Goal: Task Accomplishment & Management: Manage account settings

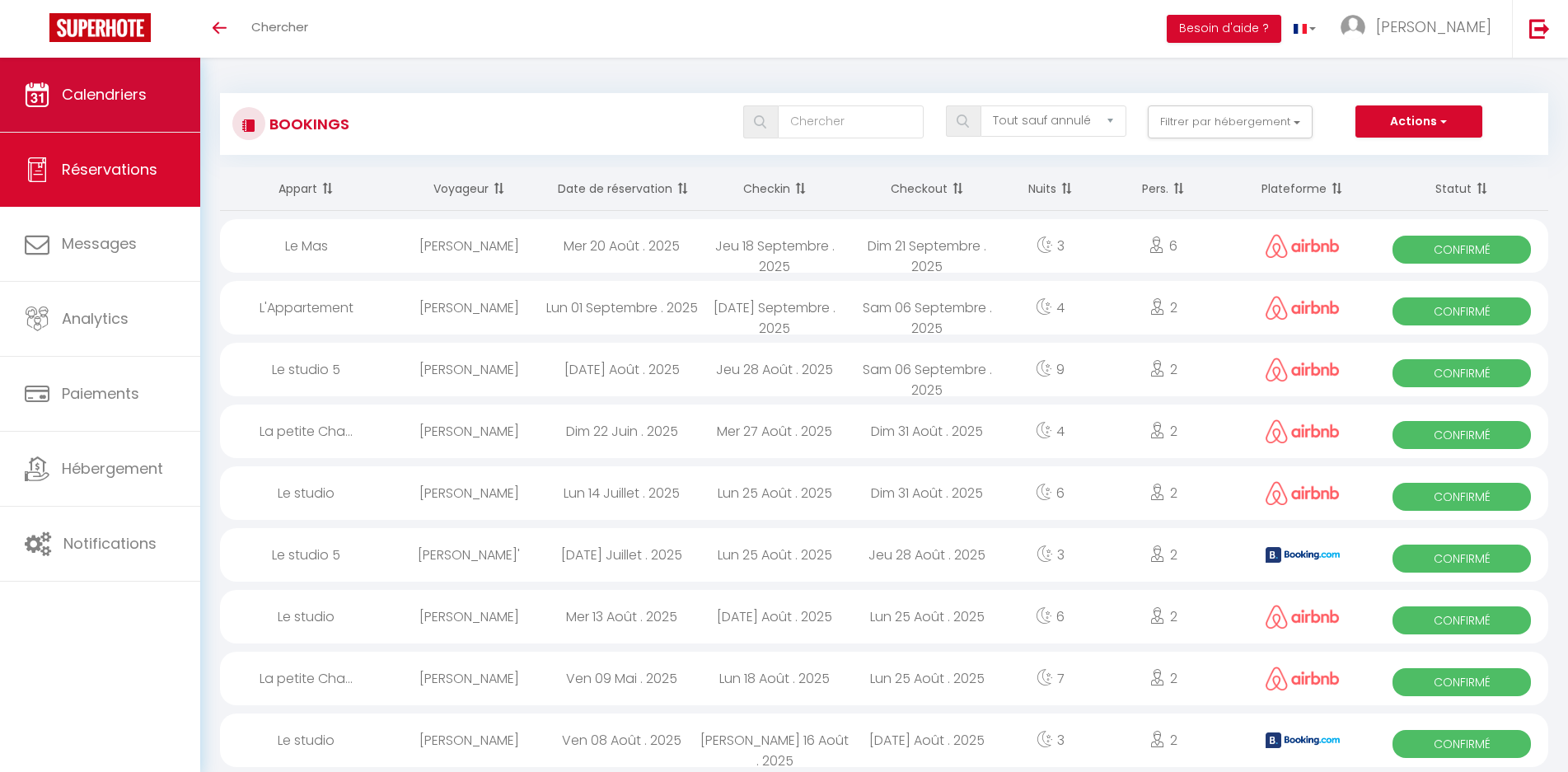
click at [98, 96] on span "Calendriers" at bounding box center [104, 94] width 85 height 21
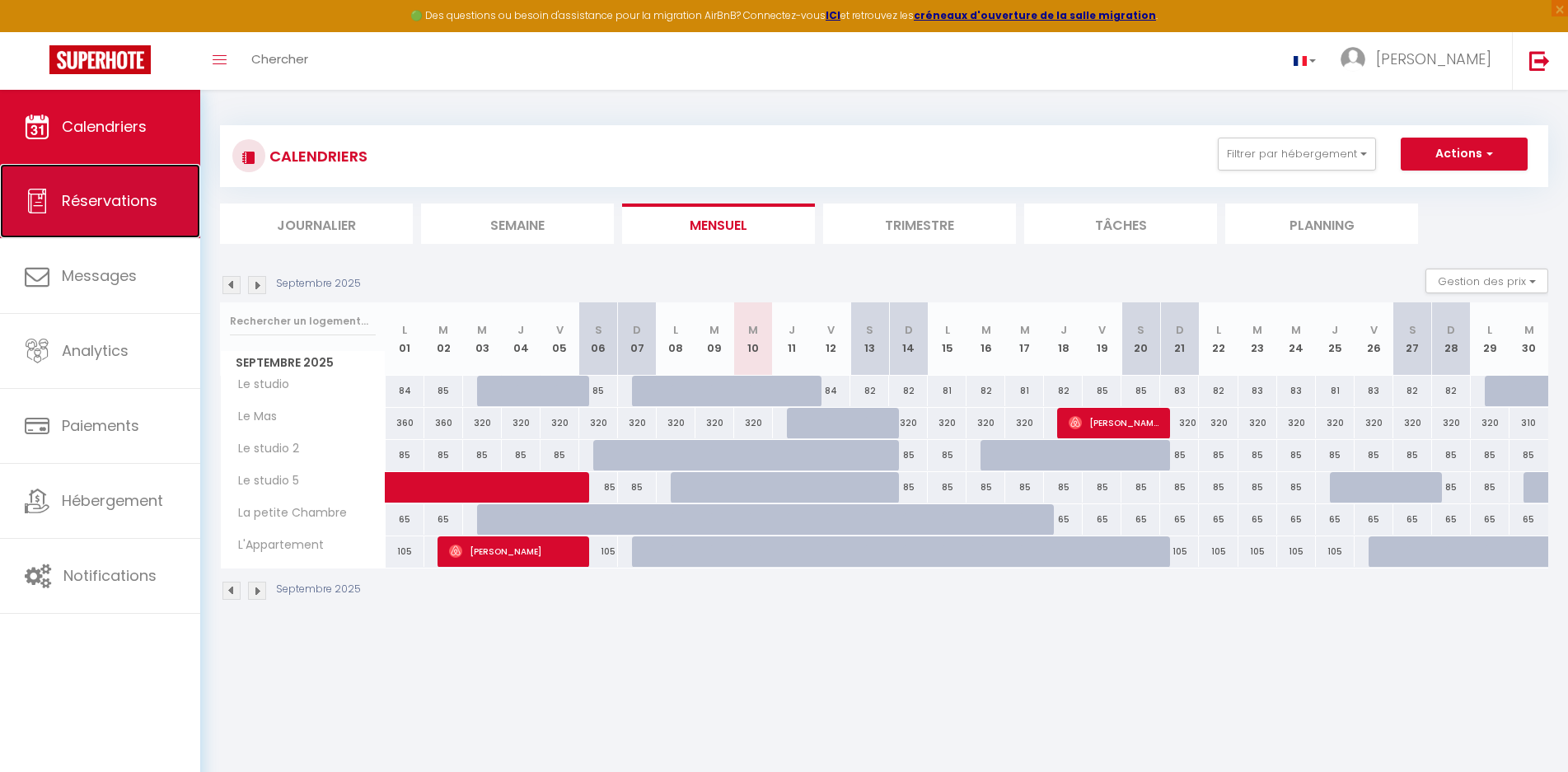
click at [96, 201] on span "Réservations" at bounding box center [109, 201] width 96 height 21
select select "not_cancelled"
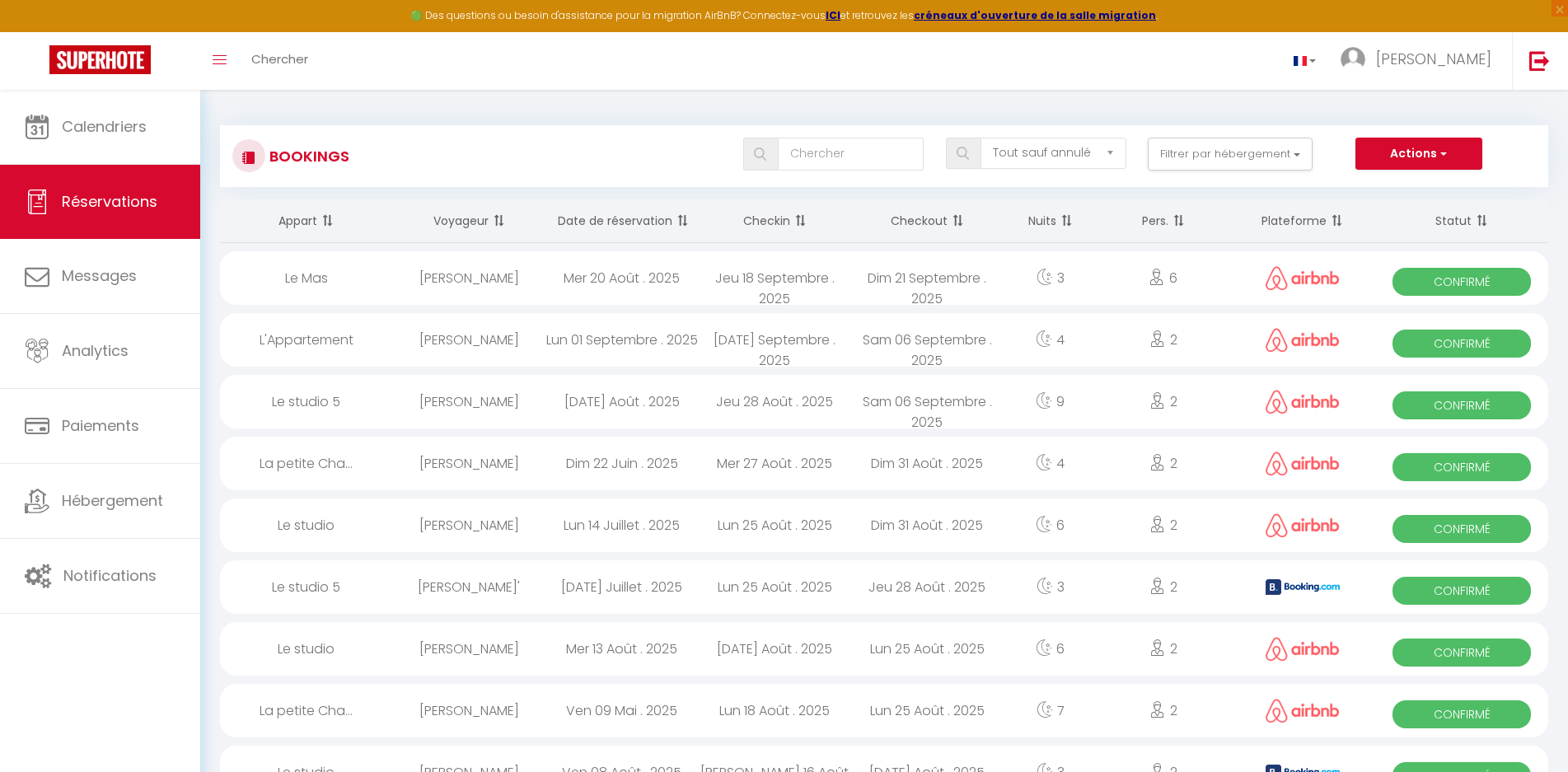
click at [677, 220] on span at bounding box center [680, 221] width 16 height 33
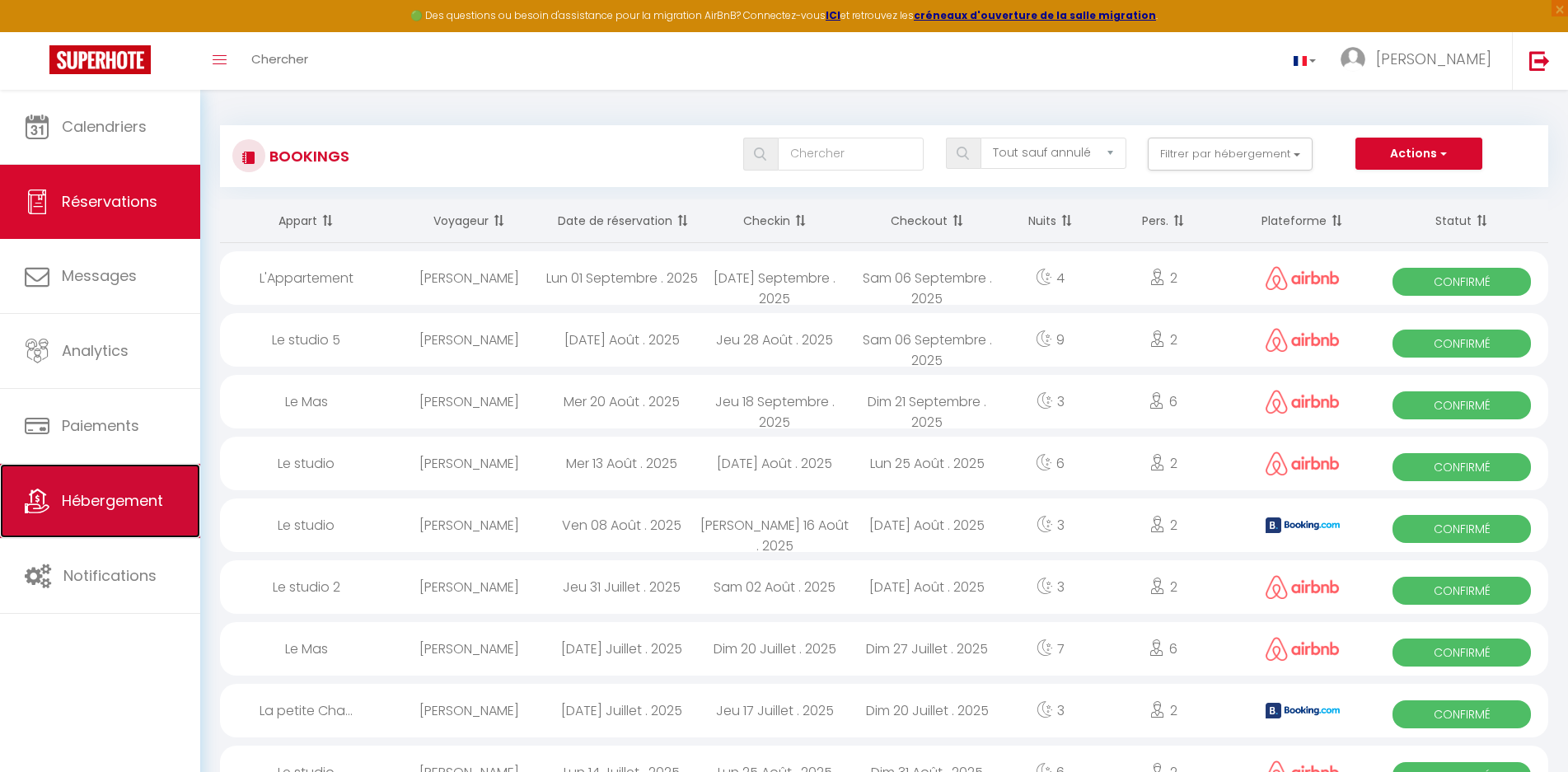
click at [121, 502] on span "Hébergement" at bounding box center [112, 500] width 101 height 21
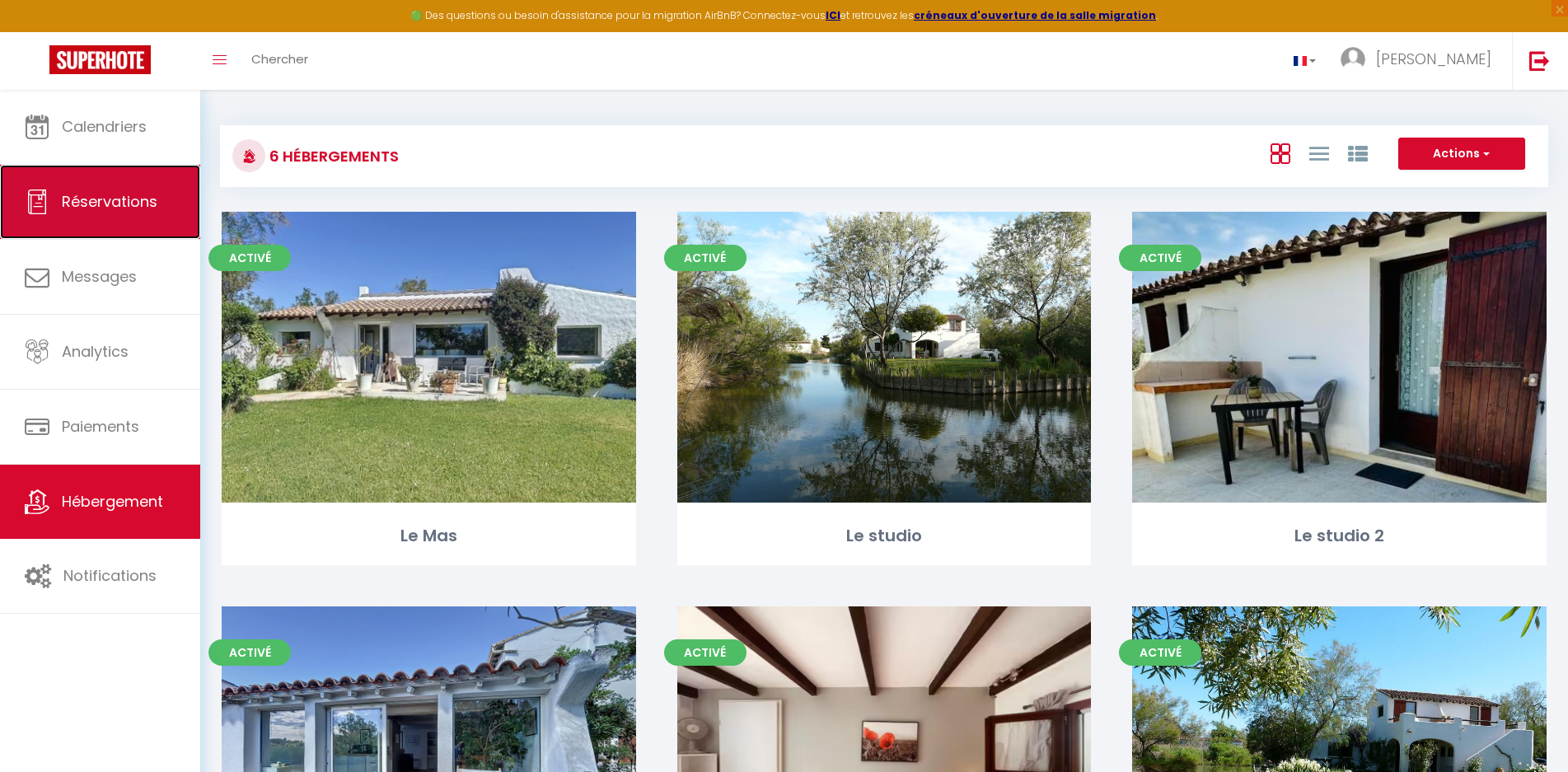
click at [113, 210] on span "Réservations" at bounding box center [109, 201] width 96 height 21
select select "not_cancelled"
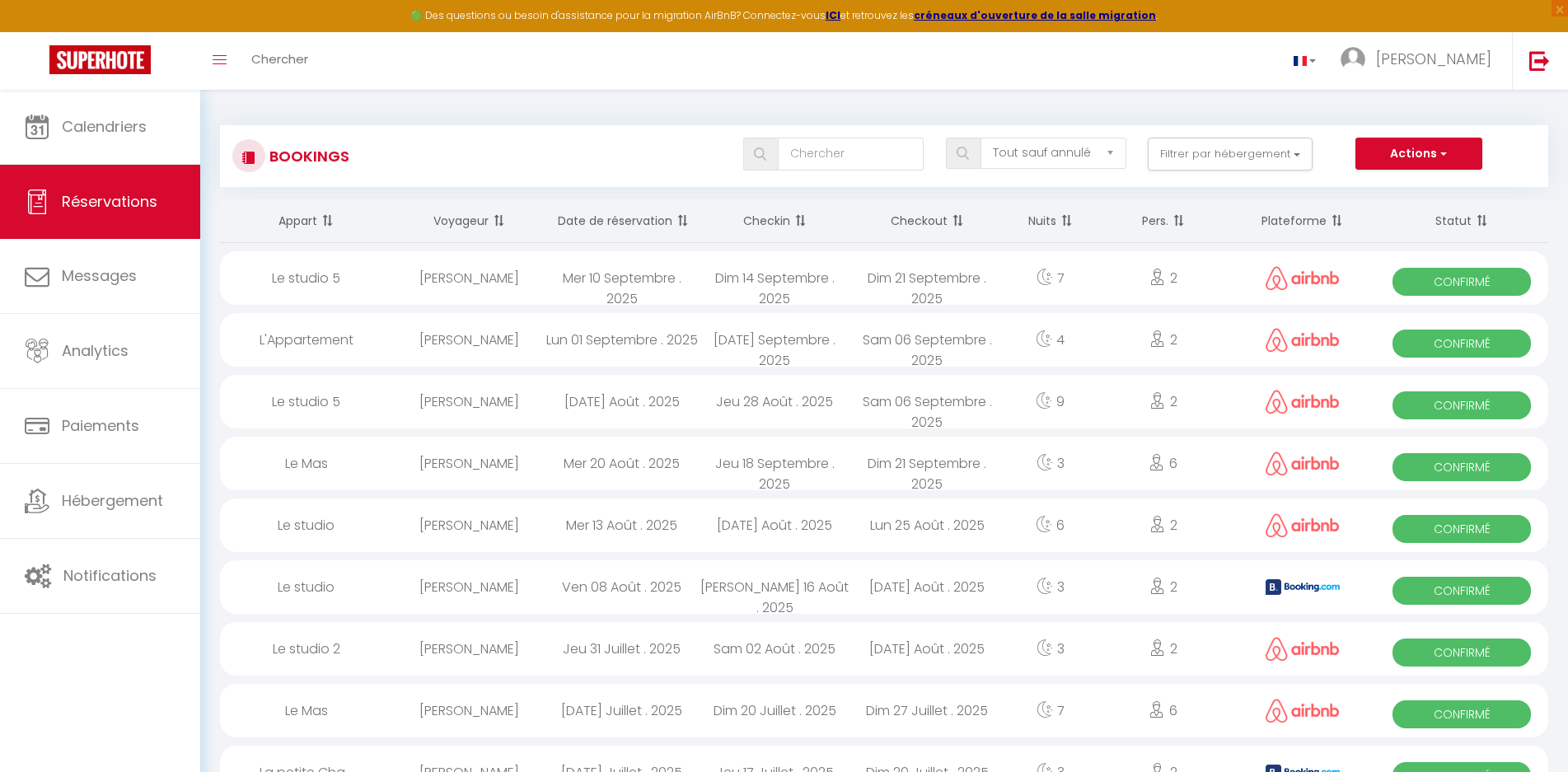
click at [321, 280] on div "Le studio 5" at bounding box center [306, 278] width 173 height 54
select select "OK"
select select "0"
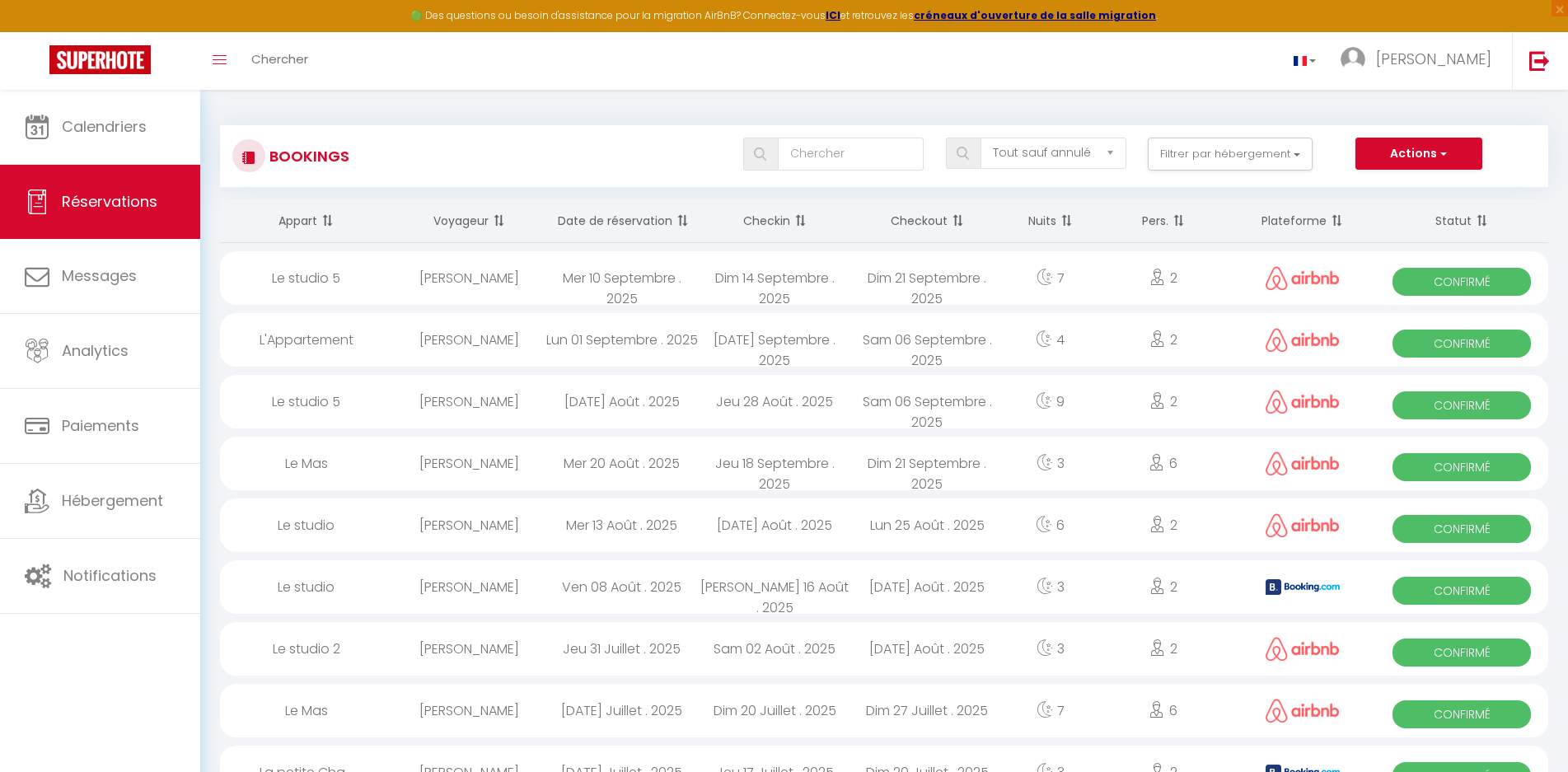
select select "1"
select select
select select "44583"
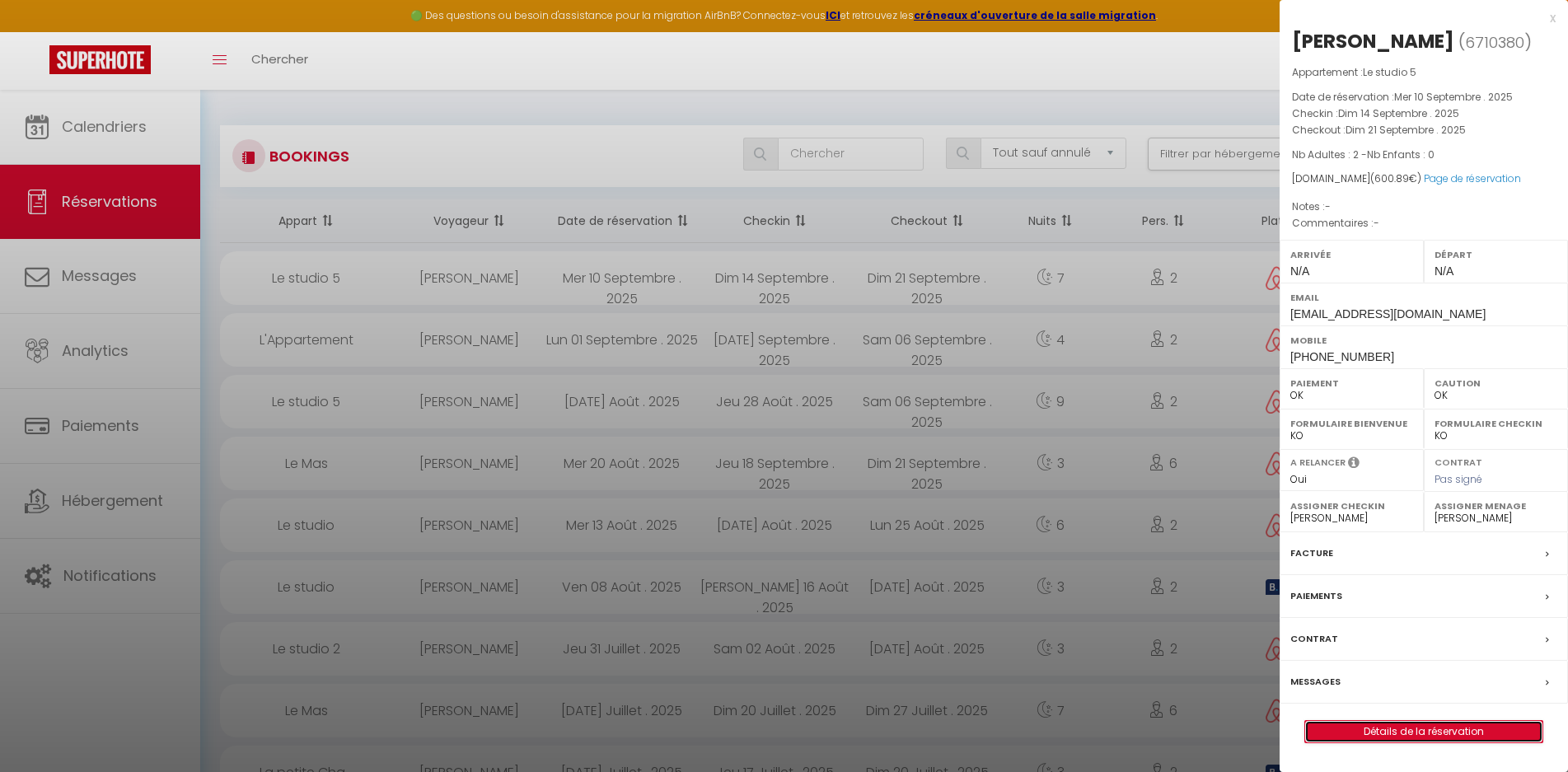
click at [1401, 729] on link "Détails de la réservation" at bounding box center [1423, 731] width 237 height 21
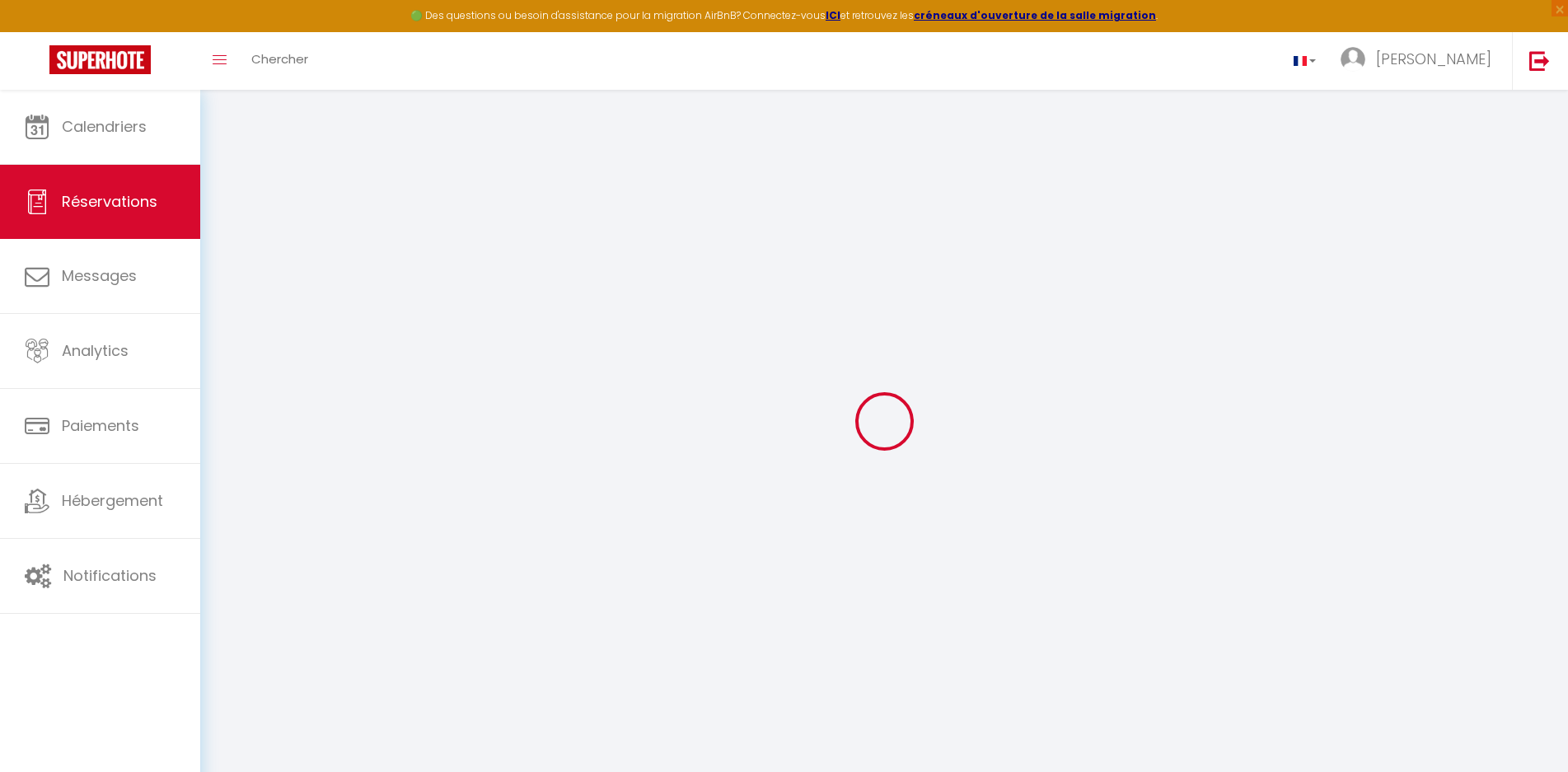
type input "[PERSON_NAME]"
type input "Keilhack"
type input "[EMAIL_ADDRESS][DOMAIN_NAME]"
type input "[PHONE_NUMBER]"
select select
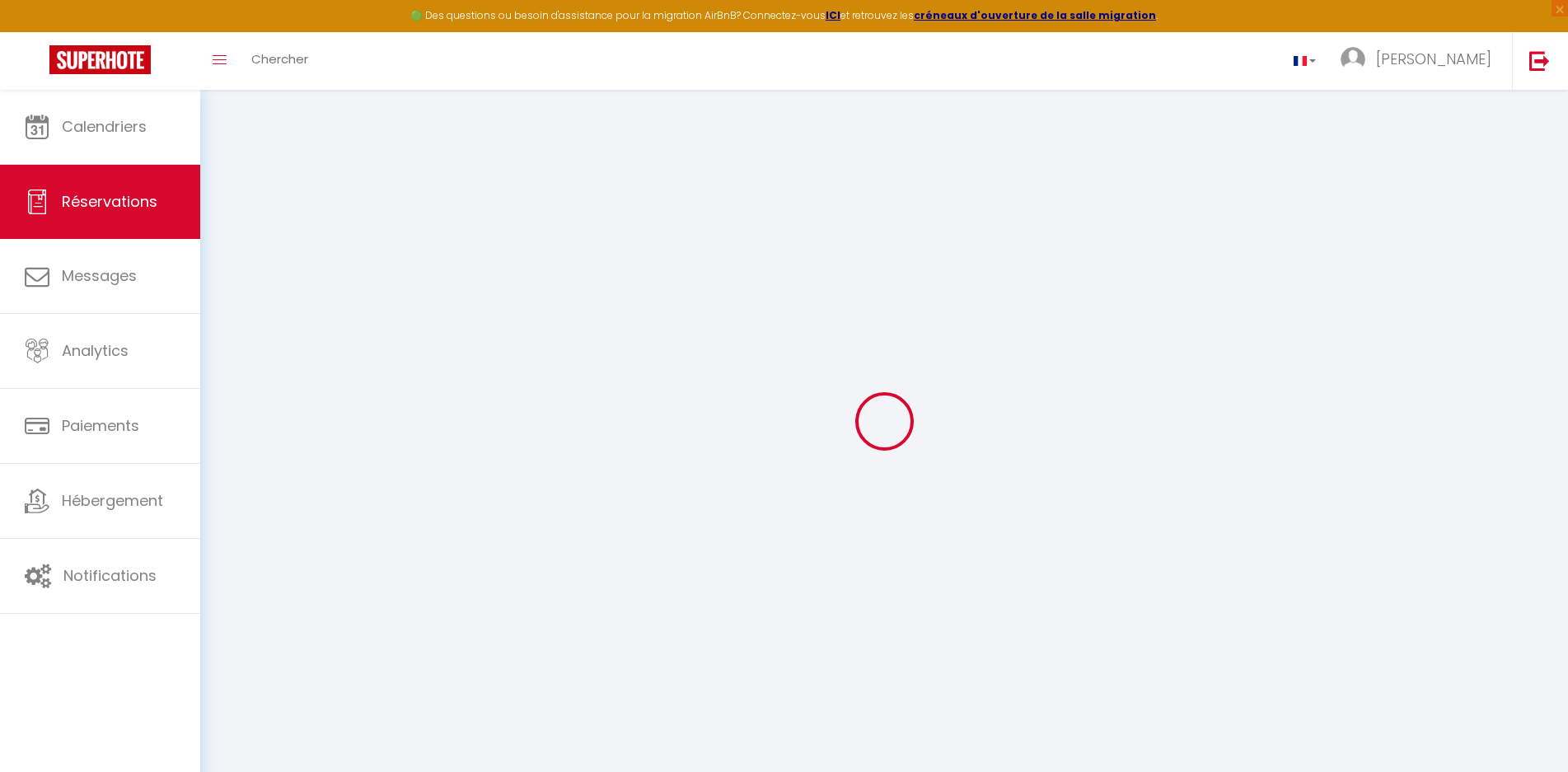
type input "20.74"
select select "72902"
select select "1"
select select
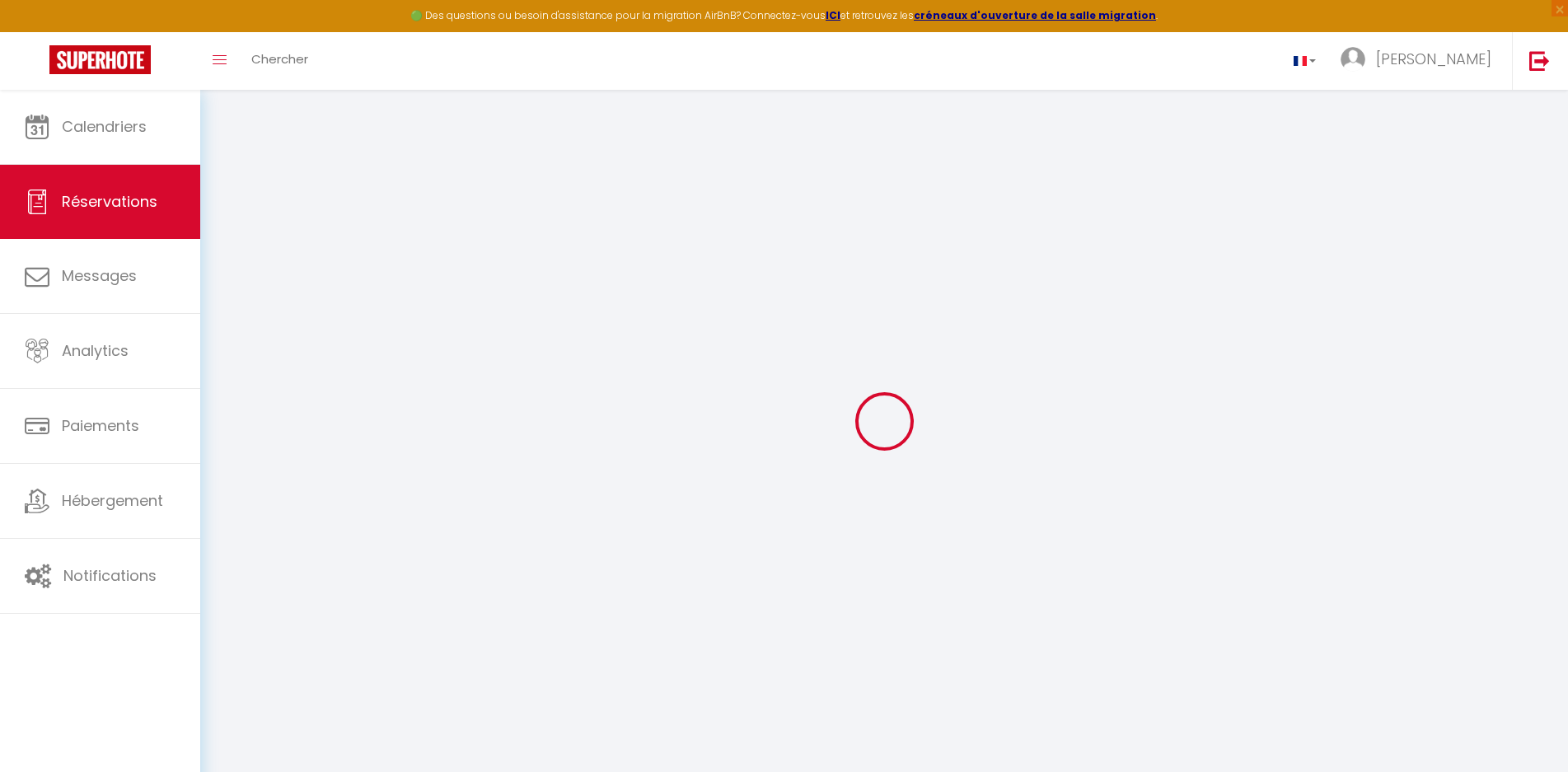
type input "2"
select select "12"
select select
type input "576"
checkbox input "false"
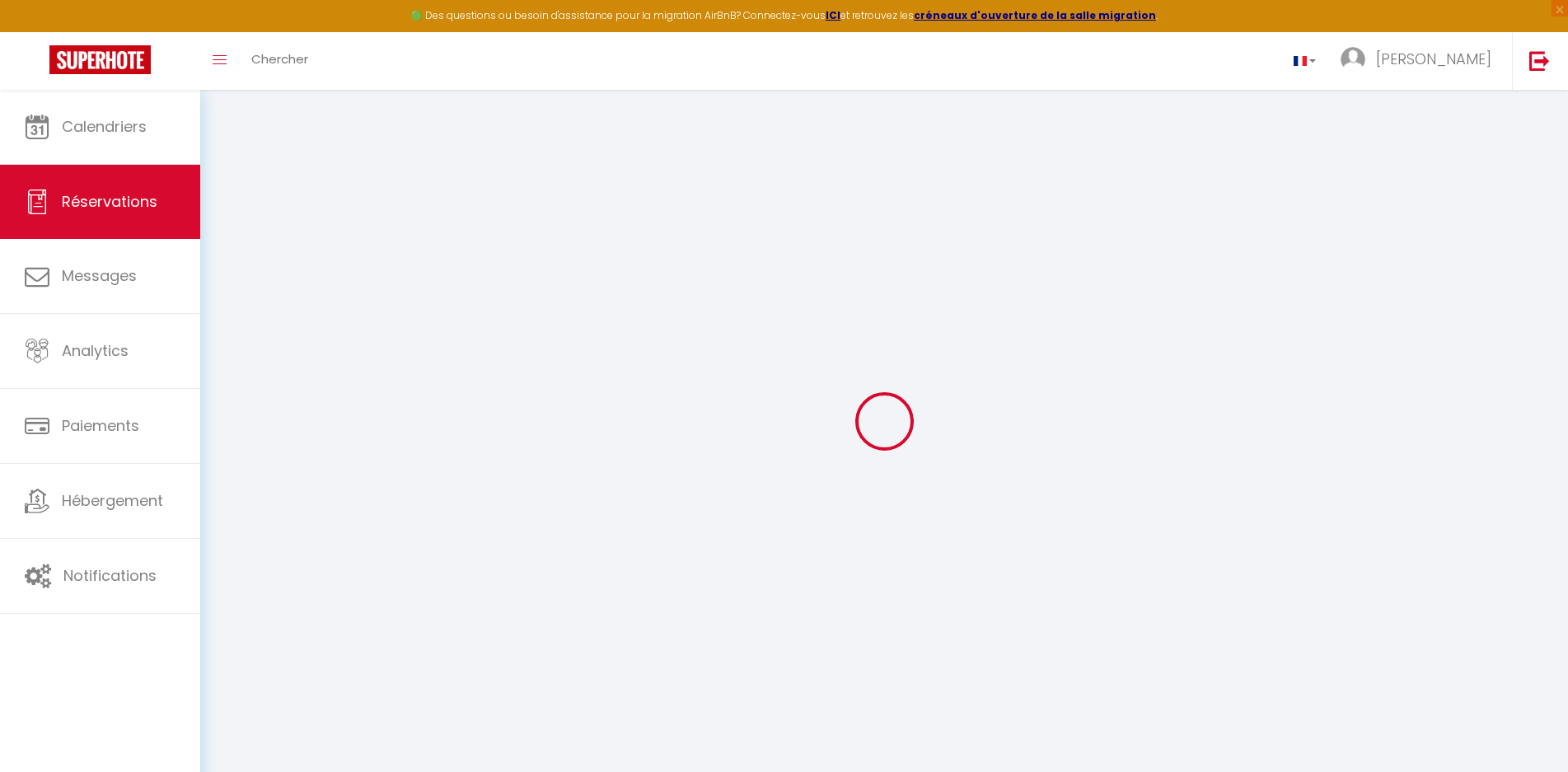
select select "1"
type input "0"
select select
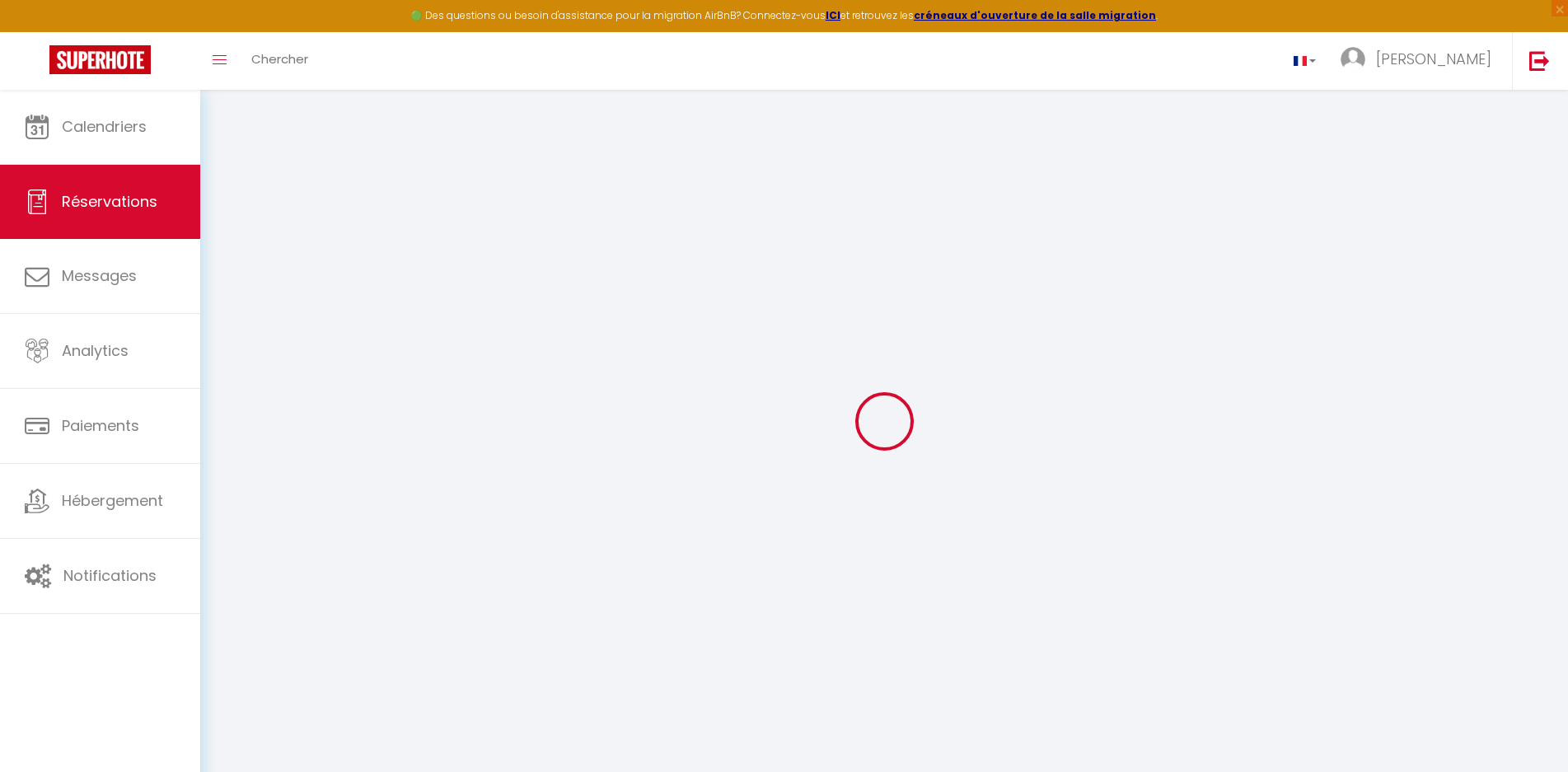
select select
select select "15"
checkbox input "false"
select select
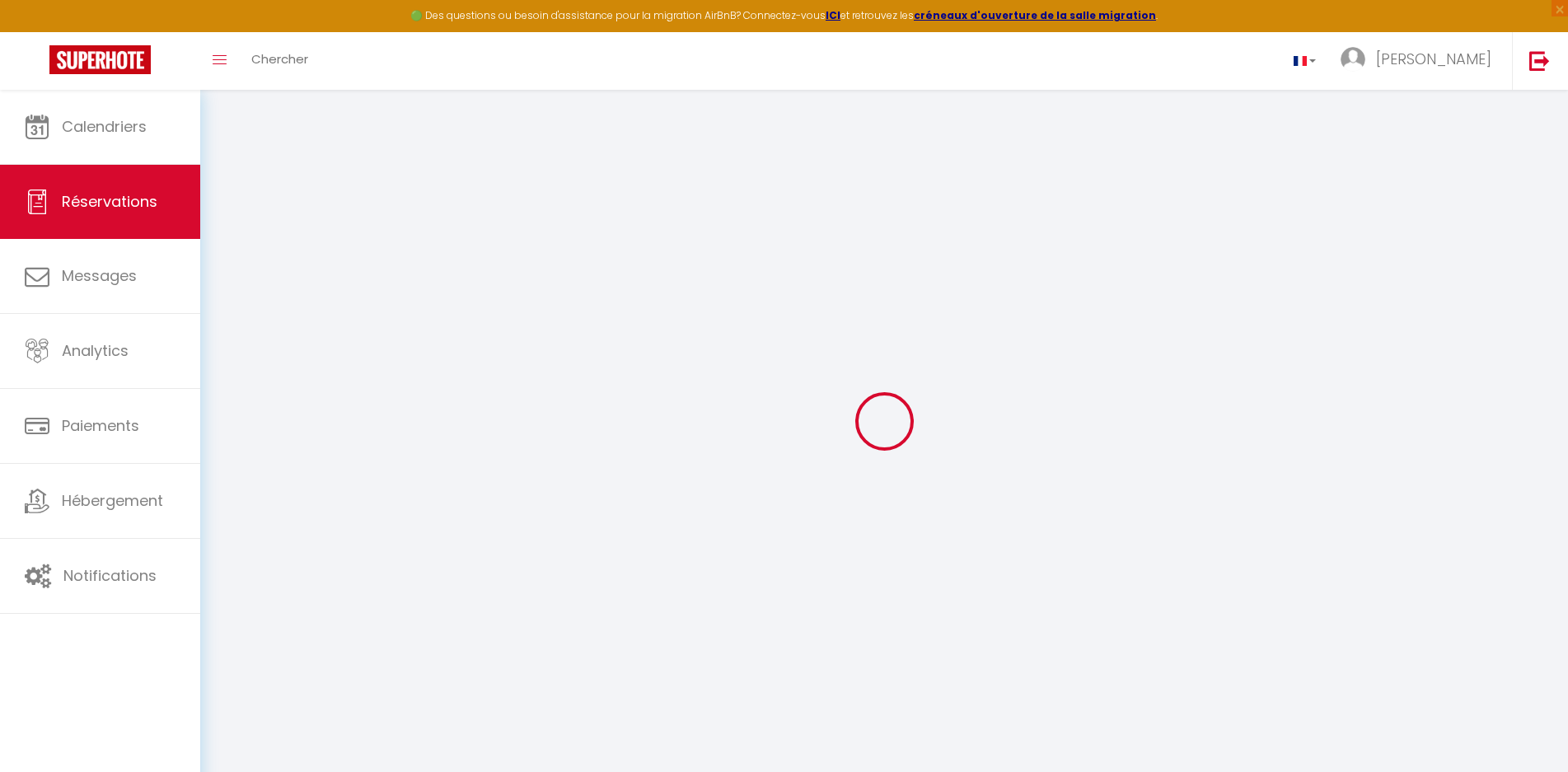
select select
checkbox input "false"
select select
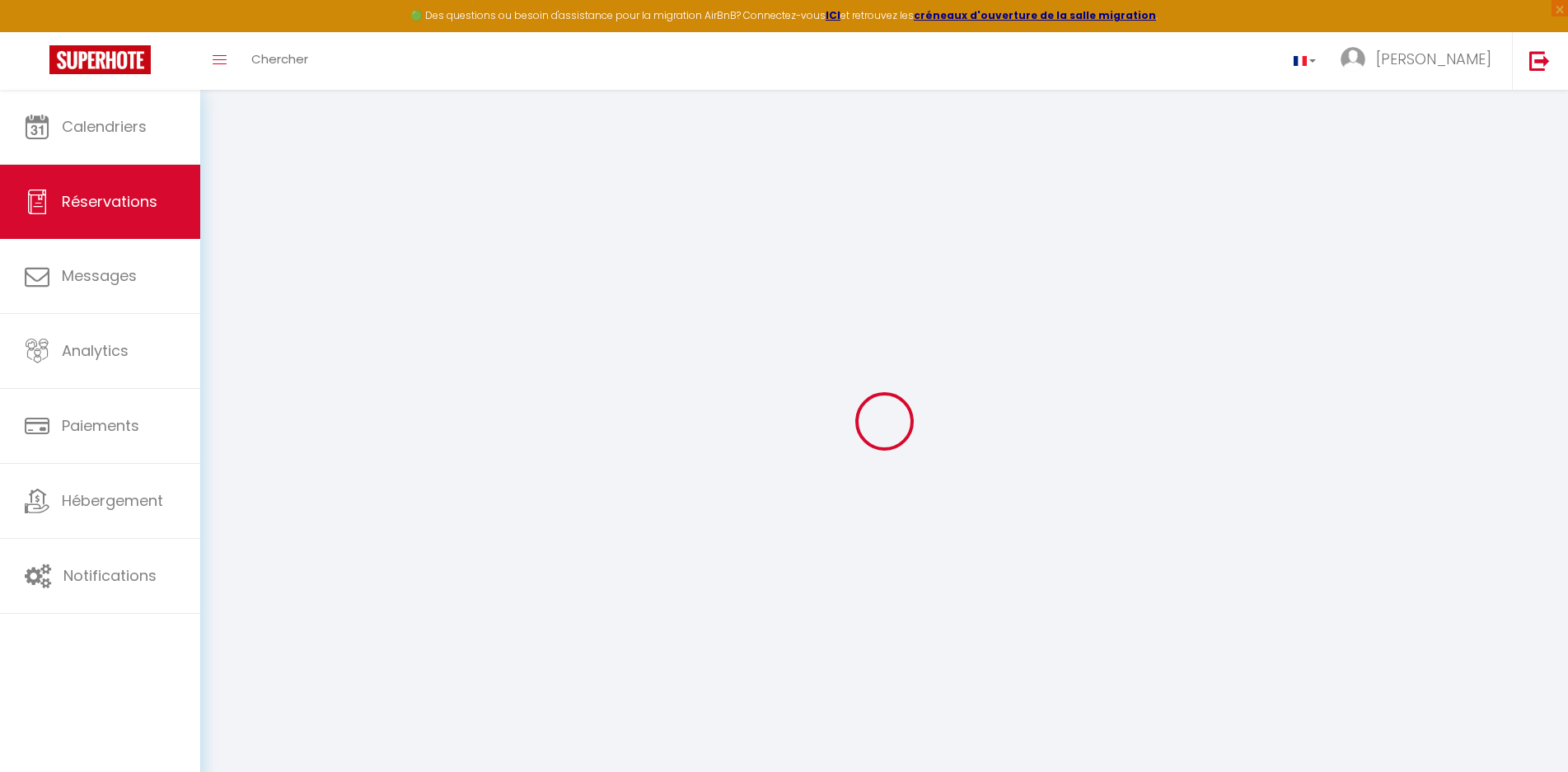
select select
checkbox input "false"
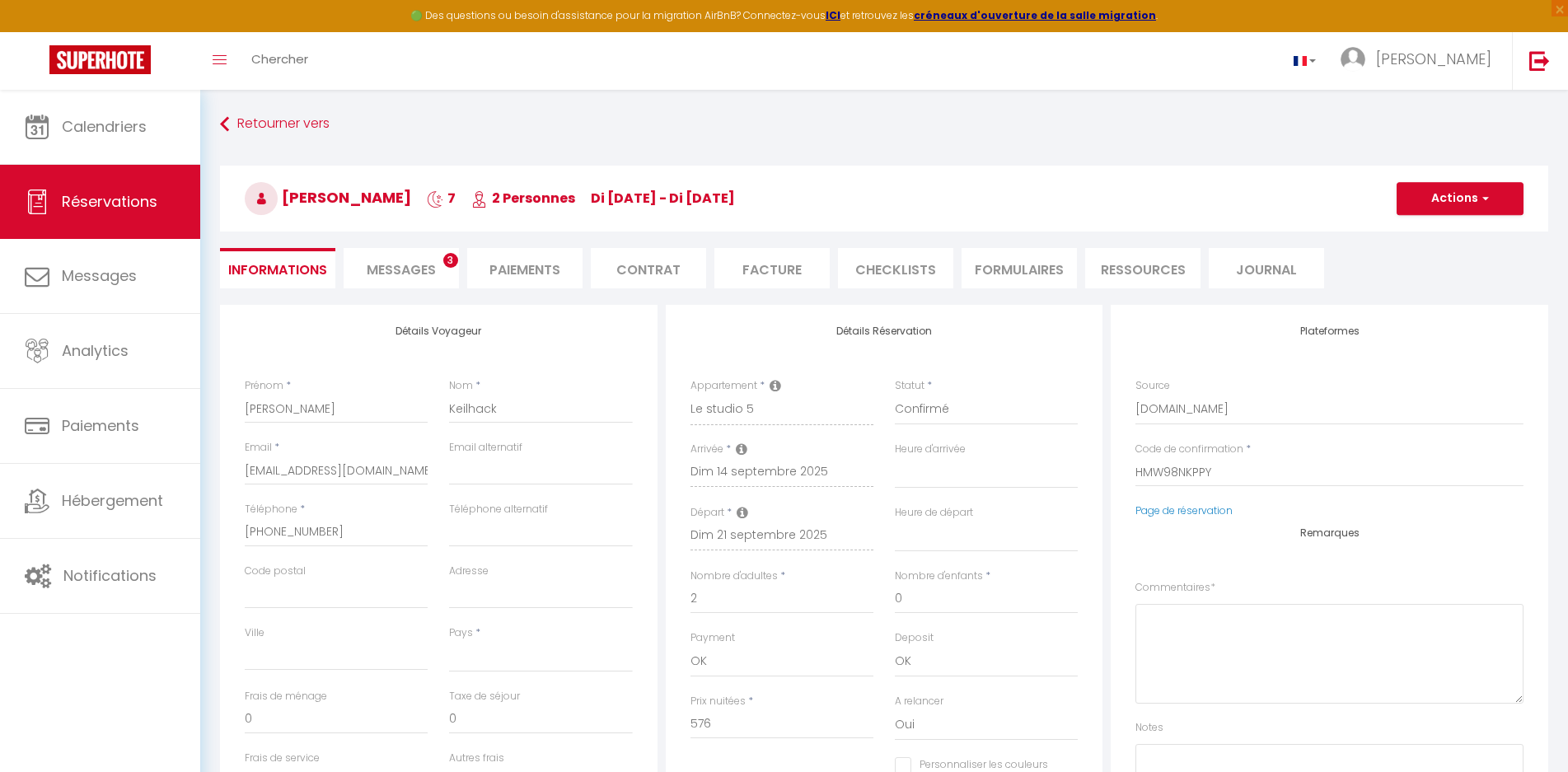
select select
checkbox input "false"
select select
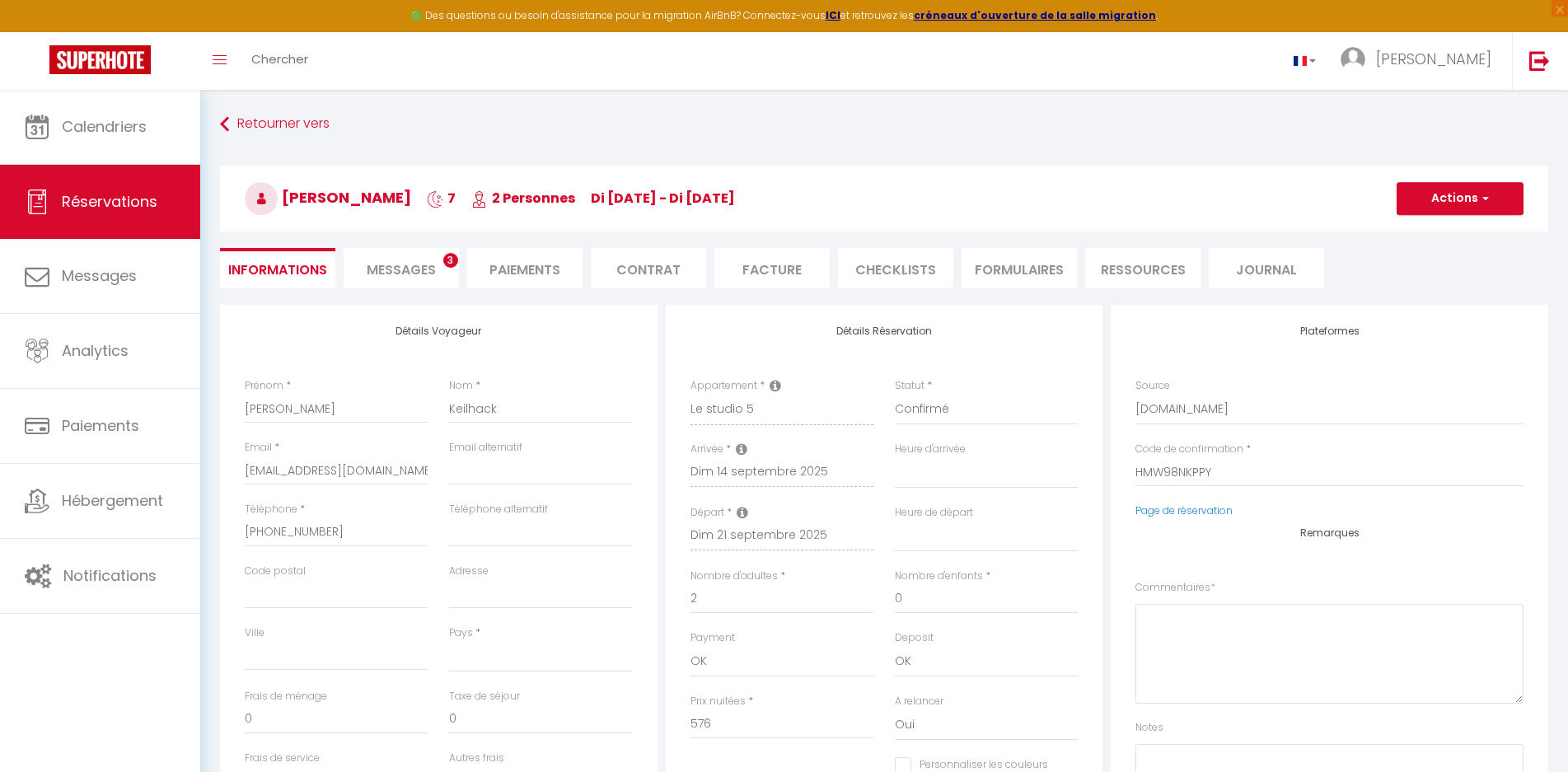
type input "24.89"
select select
checkbox input "false"
select select
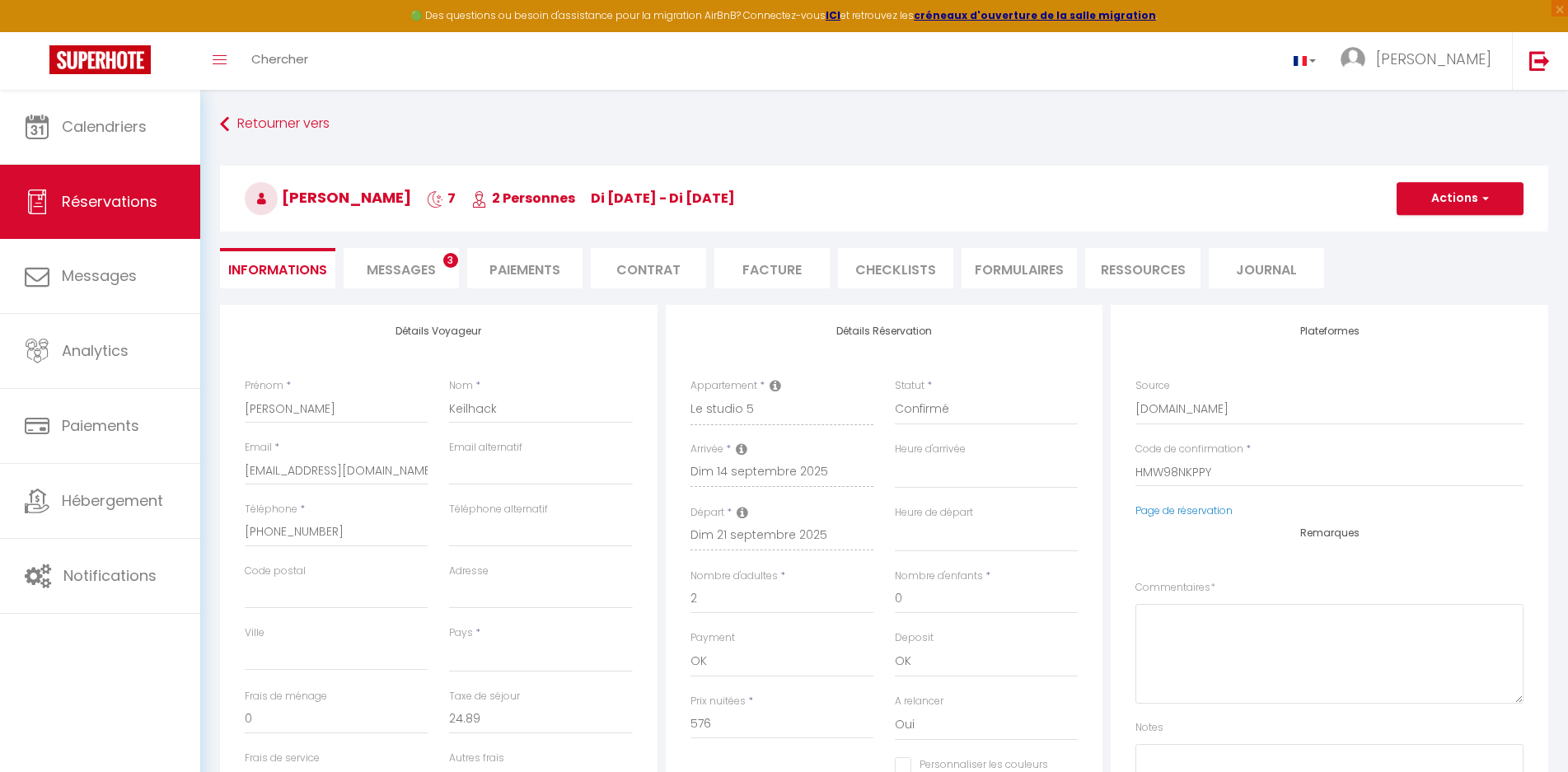
checkbox input "false"
select select
click at [1482, 197] on span "button" at bounding box center [1483, 197] width 10 height 15
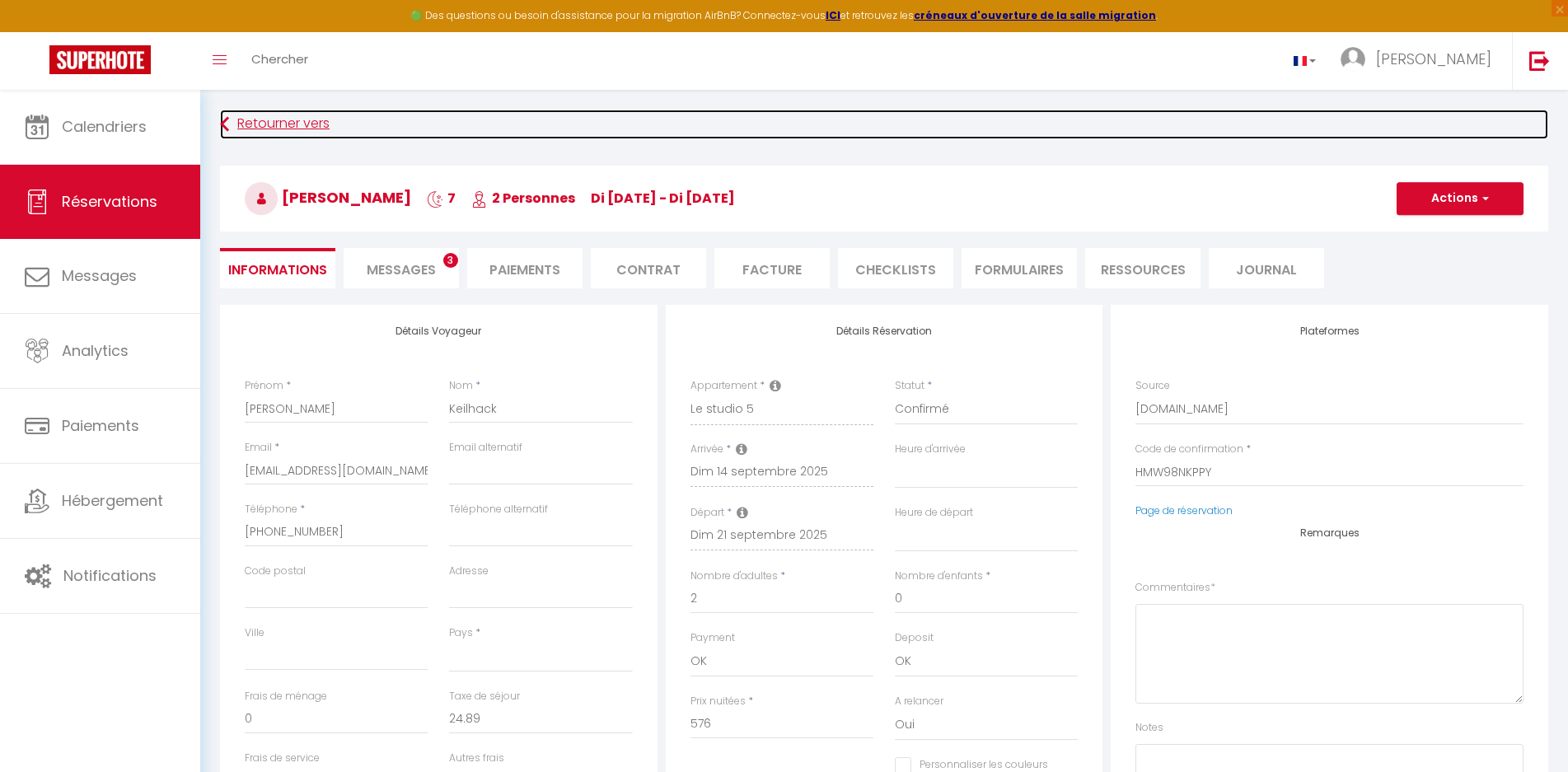
click at [1178, 127] on link "Retourner vers" at bounding box center [884, 124] width 1328 height 30
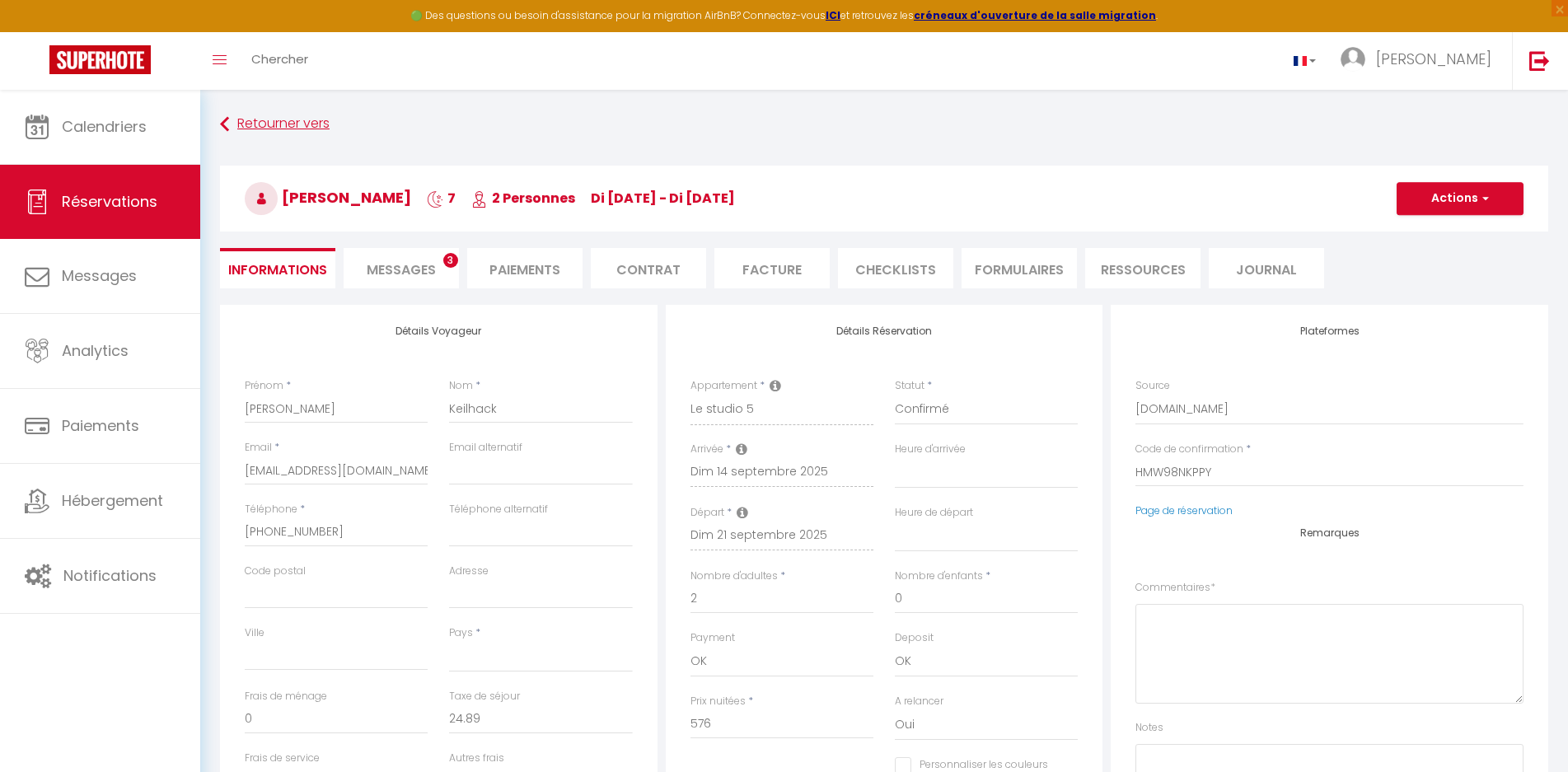
select select "not_cancelled"
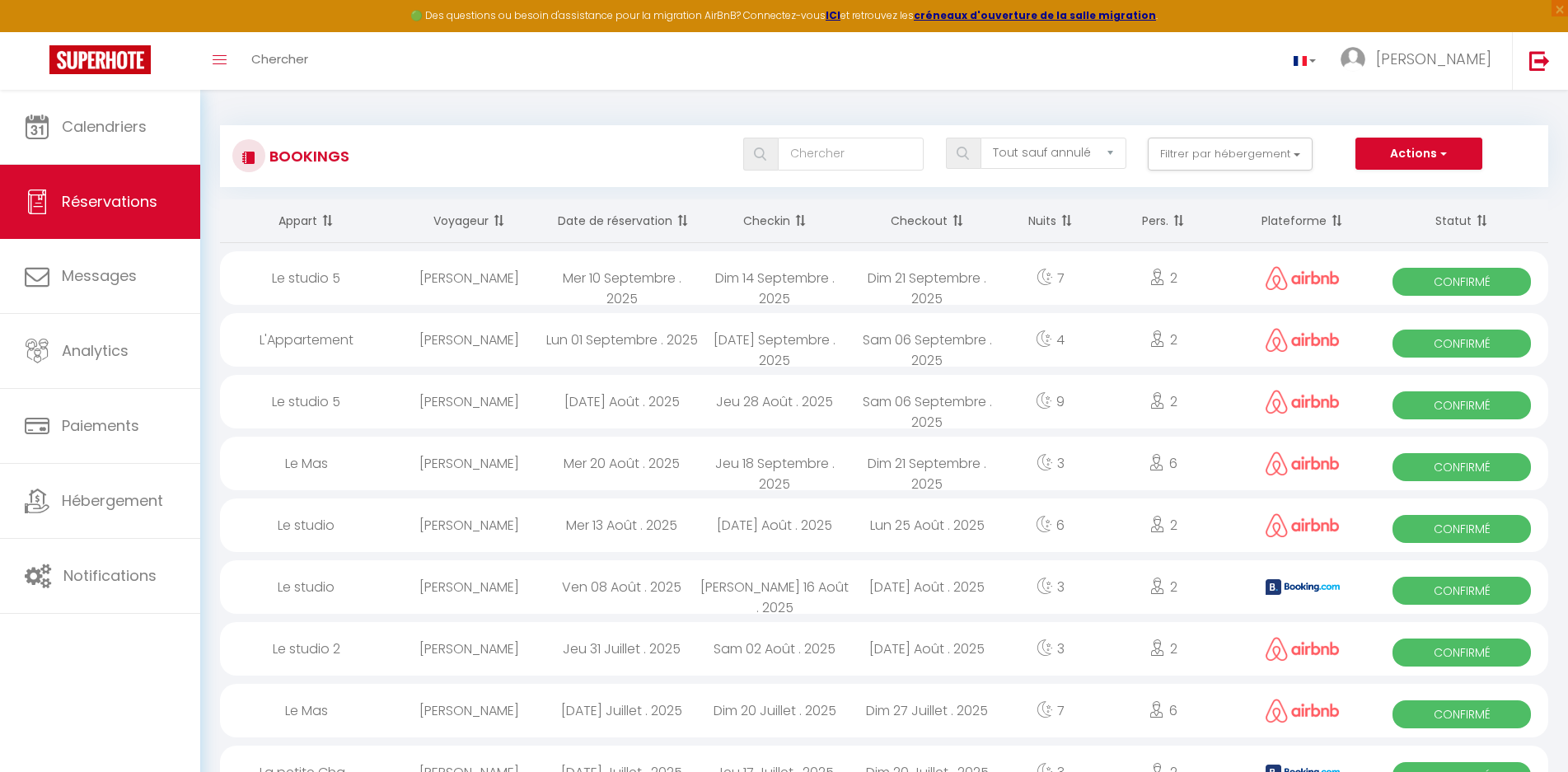
click at [482, 280] on div "[PERSON_NAME]" at bounding box center [470, 278] width 152 height 54
select select "OK"
select select "0"
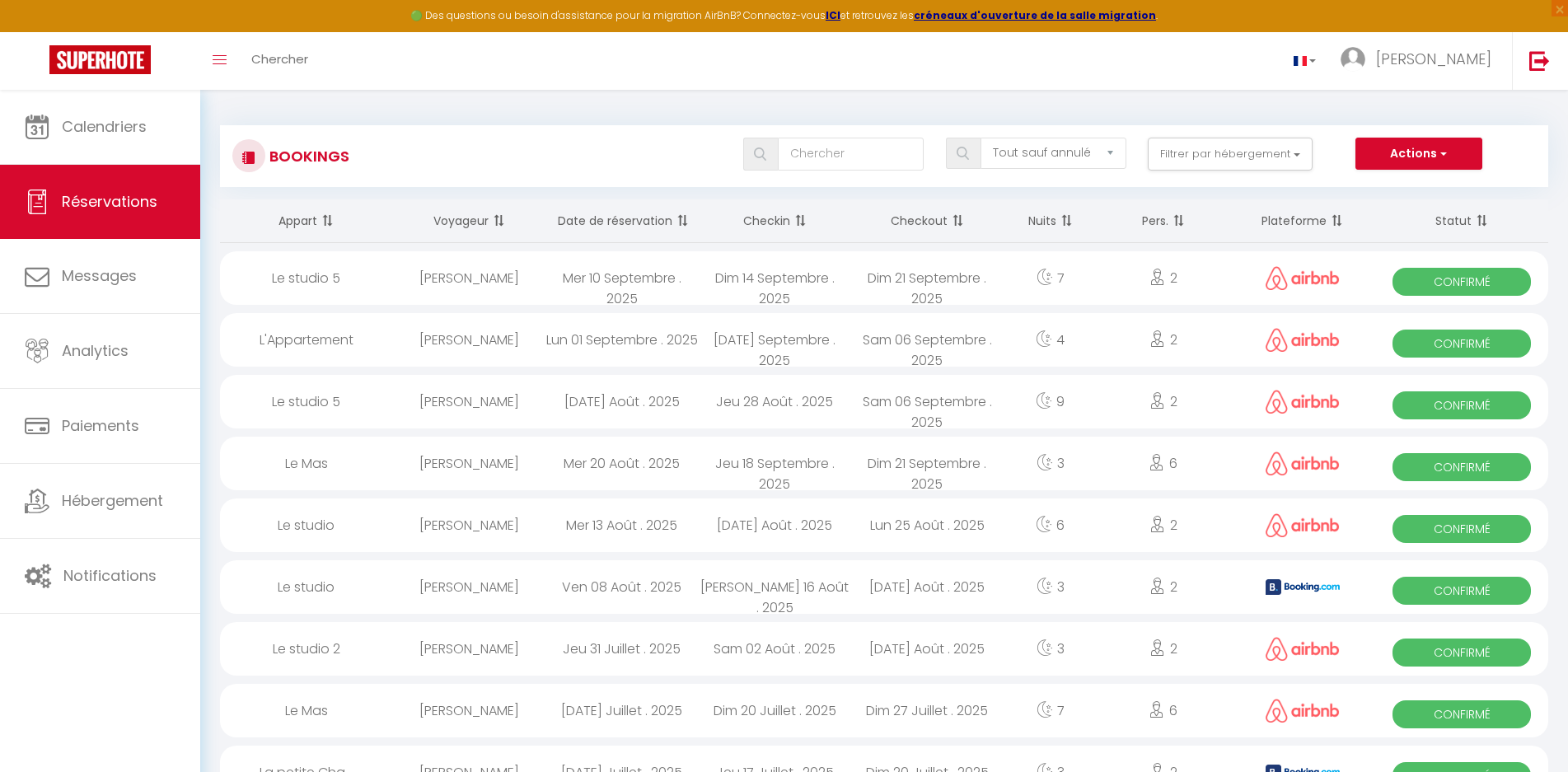
select select "1"
select select
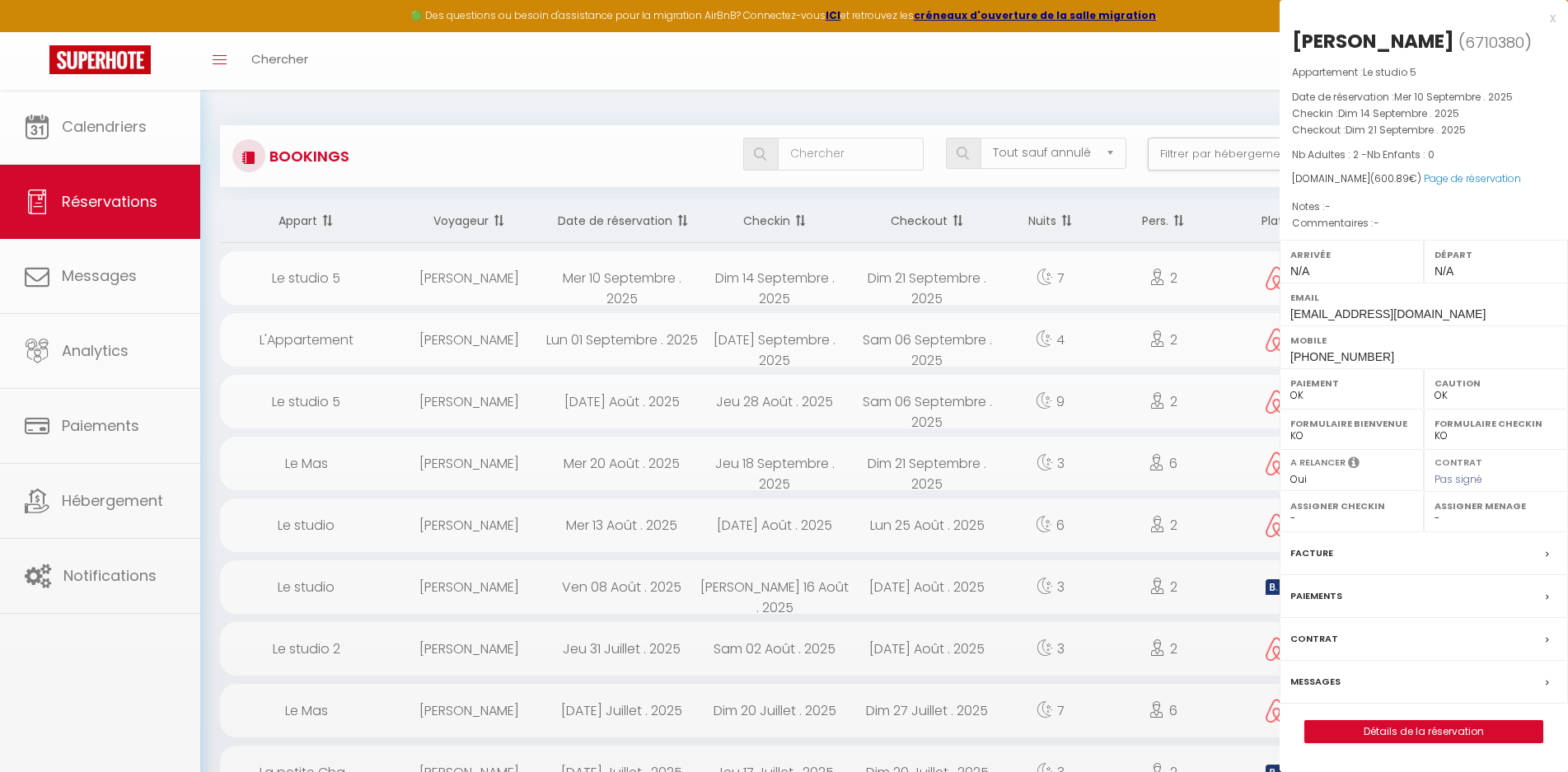
select select "44583"
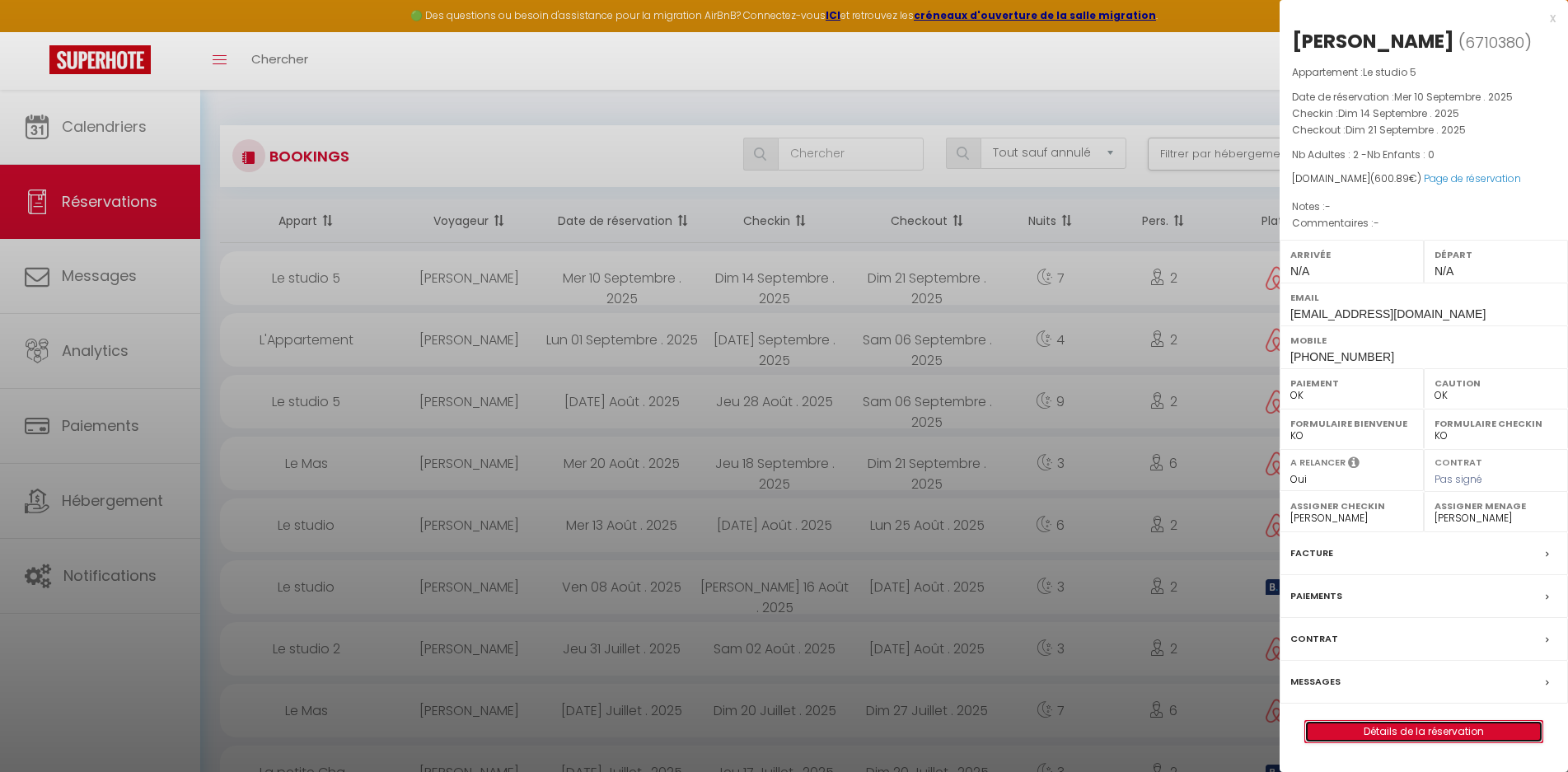
click at [1410, 729] on link "Détails de la réservation" at bounding box center [1423, 731] width 237 height 21
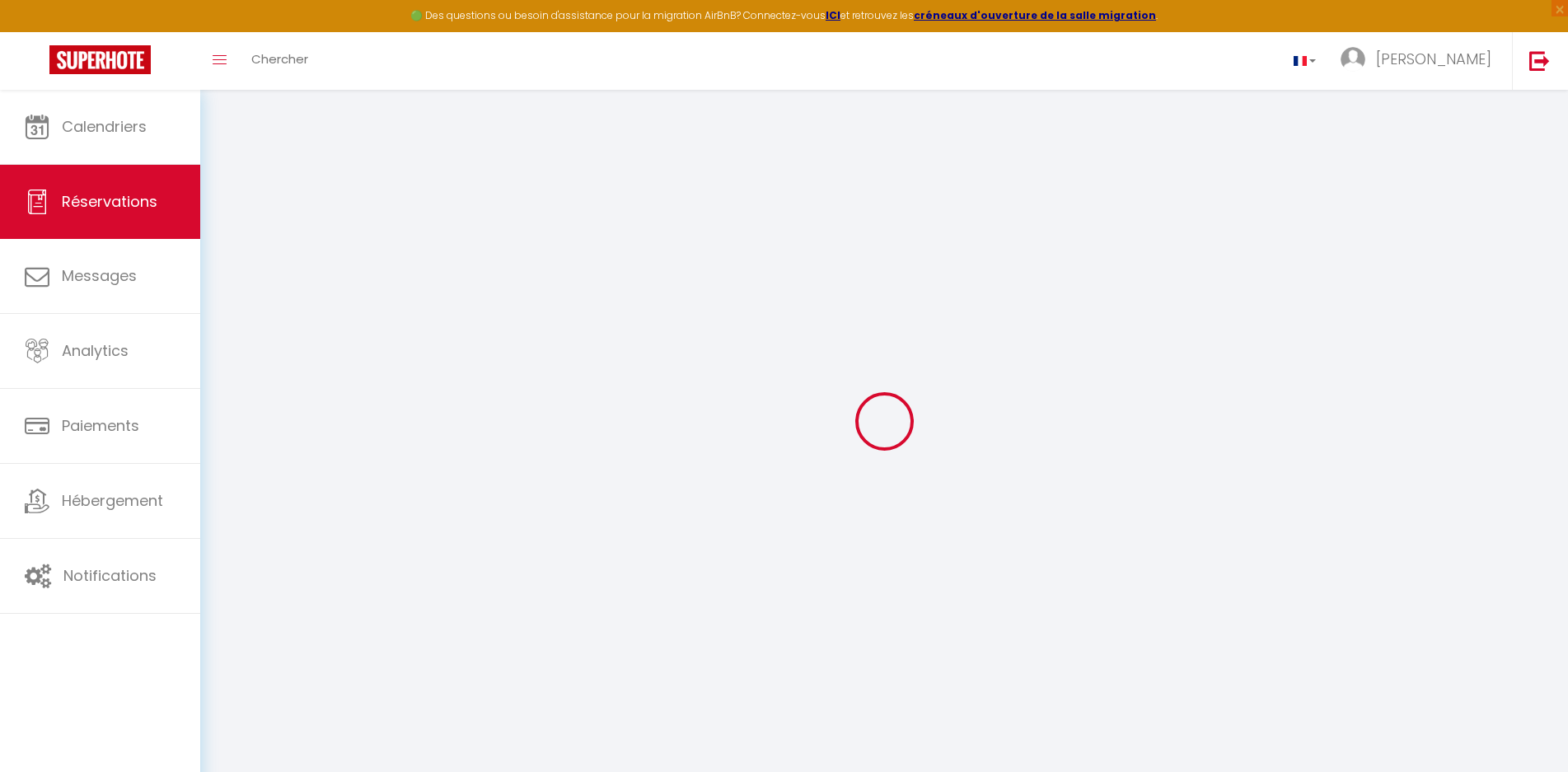
type input "[PERSON_NAME]"
type input "Keilhack"
type input "[EMAIL_ADDRESS][DOMAIN_NAME]"
type input "[PHONE_NUMBER]"
select select
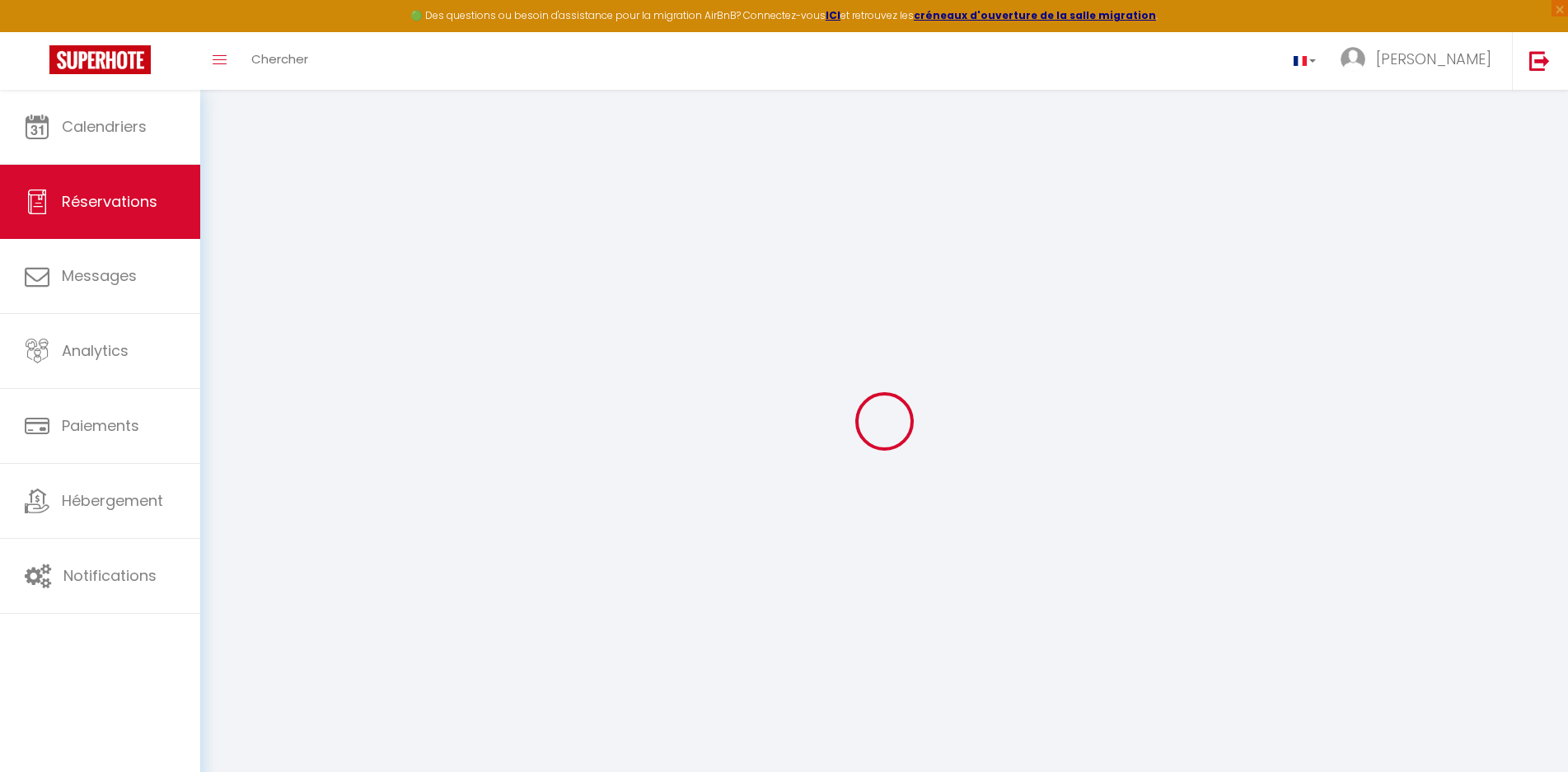
type input "20.74"
select select "72902"
select select "1"
select select
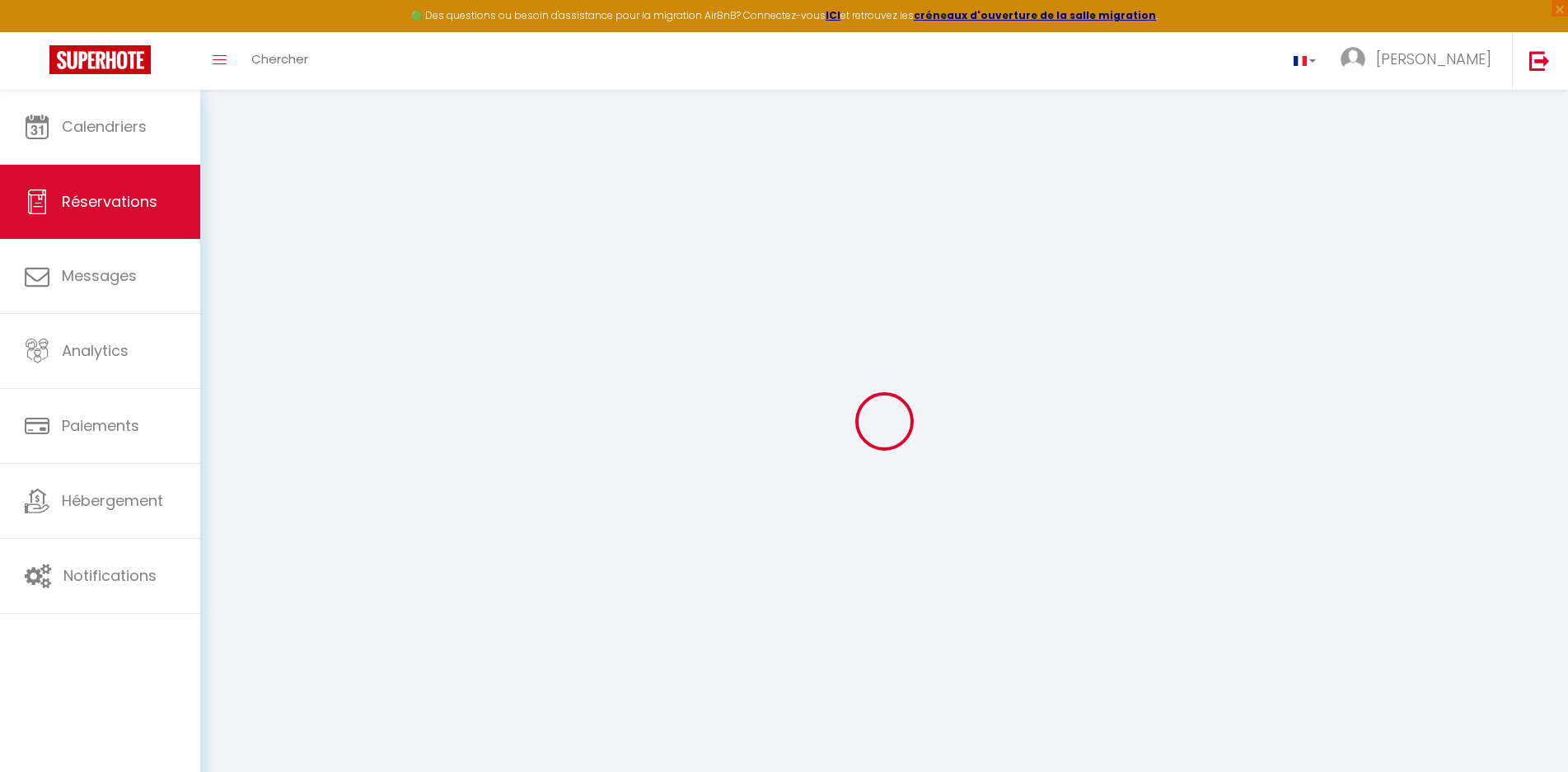
type input "2"
select select "12"
select select
type input "576"
checkbox input "false"
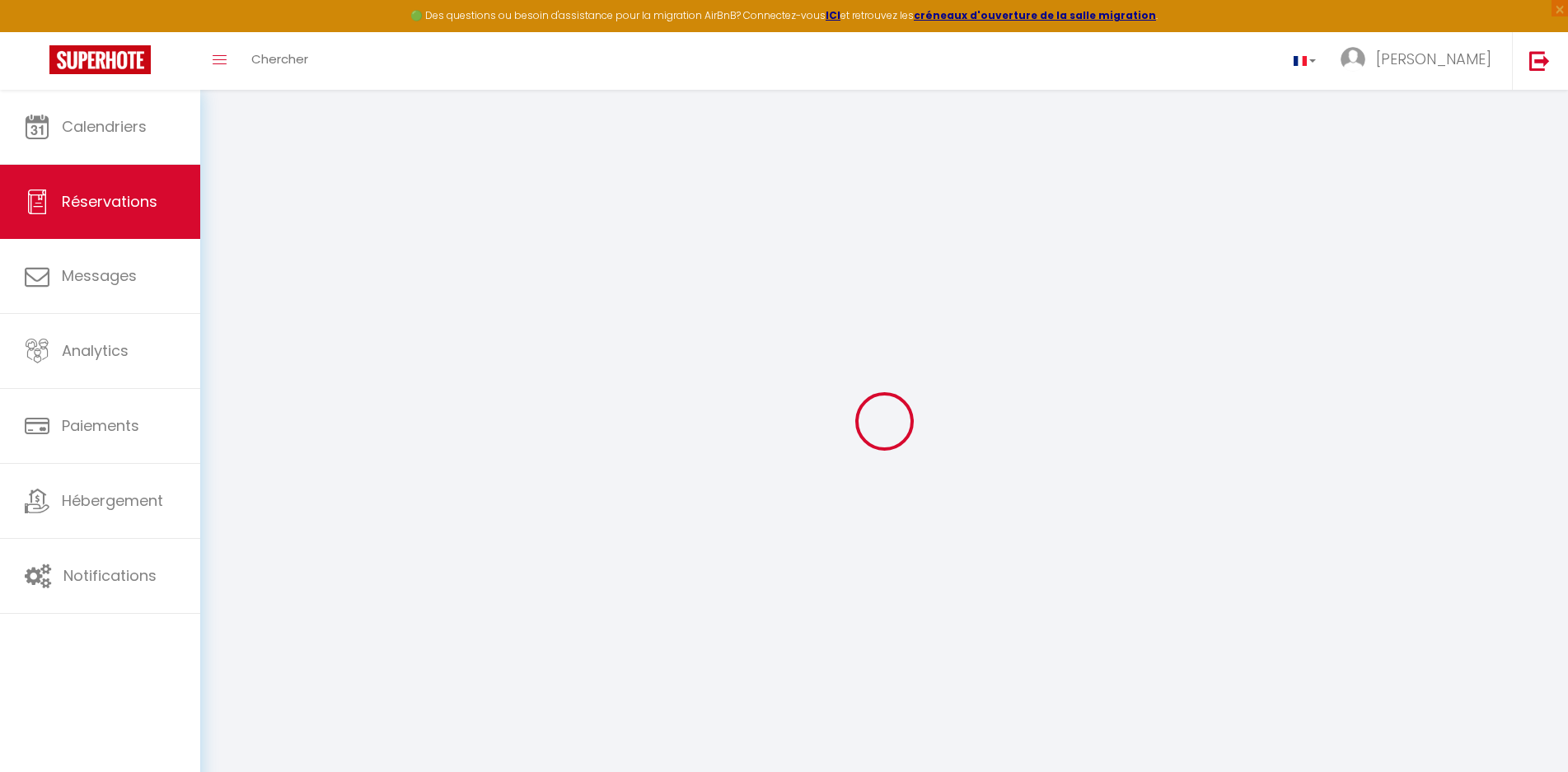
select select "1"
type input "0"
select select
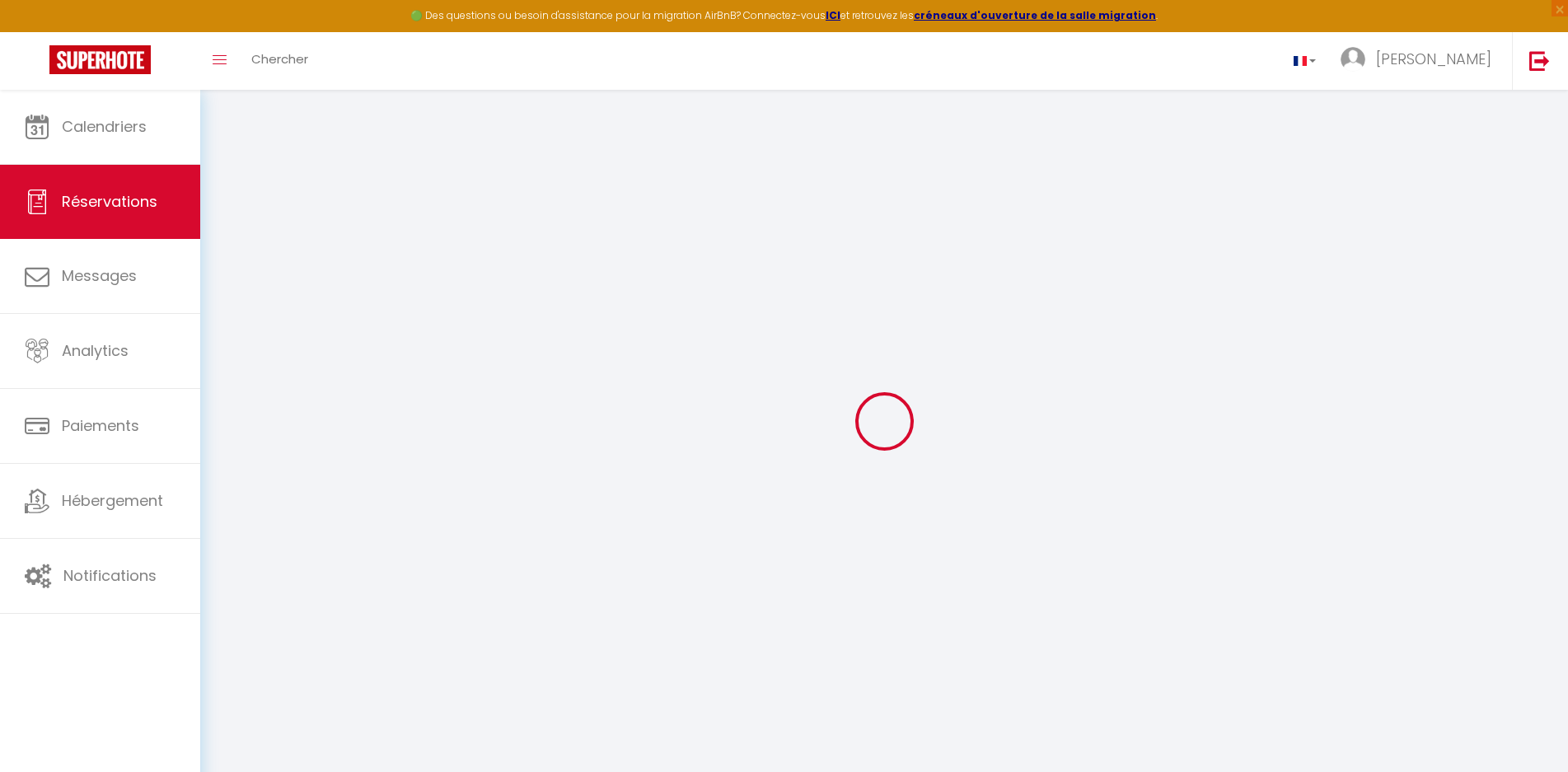
select select
select select "15"
checkbox input "false"
select select
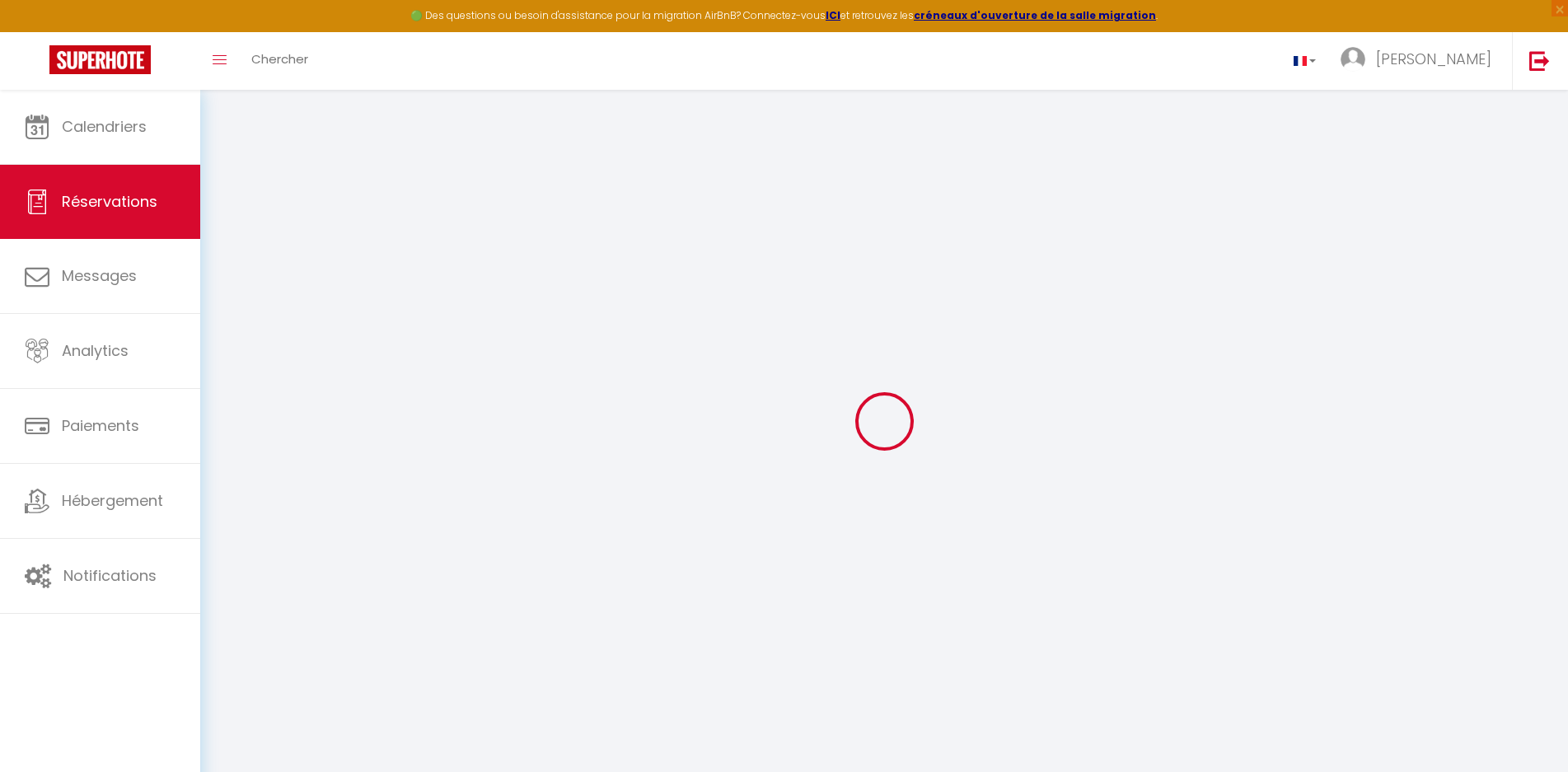
select select
checkbox input "false"
select select
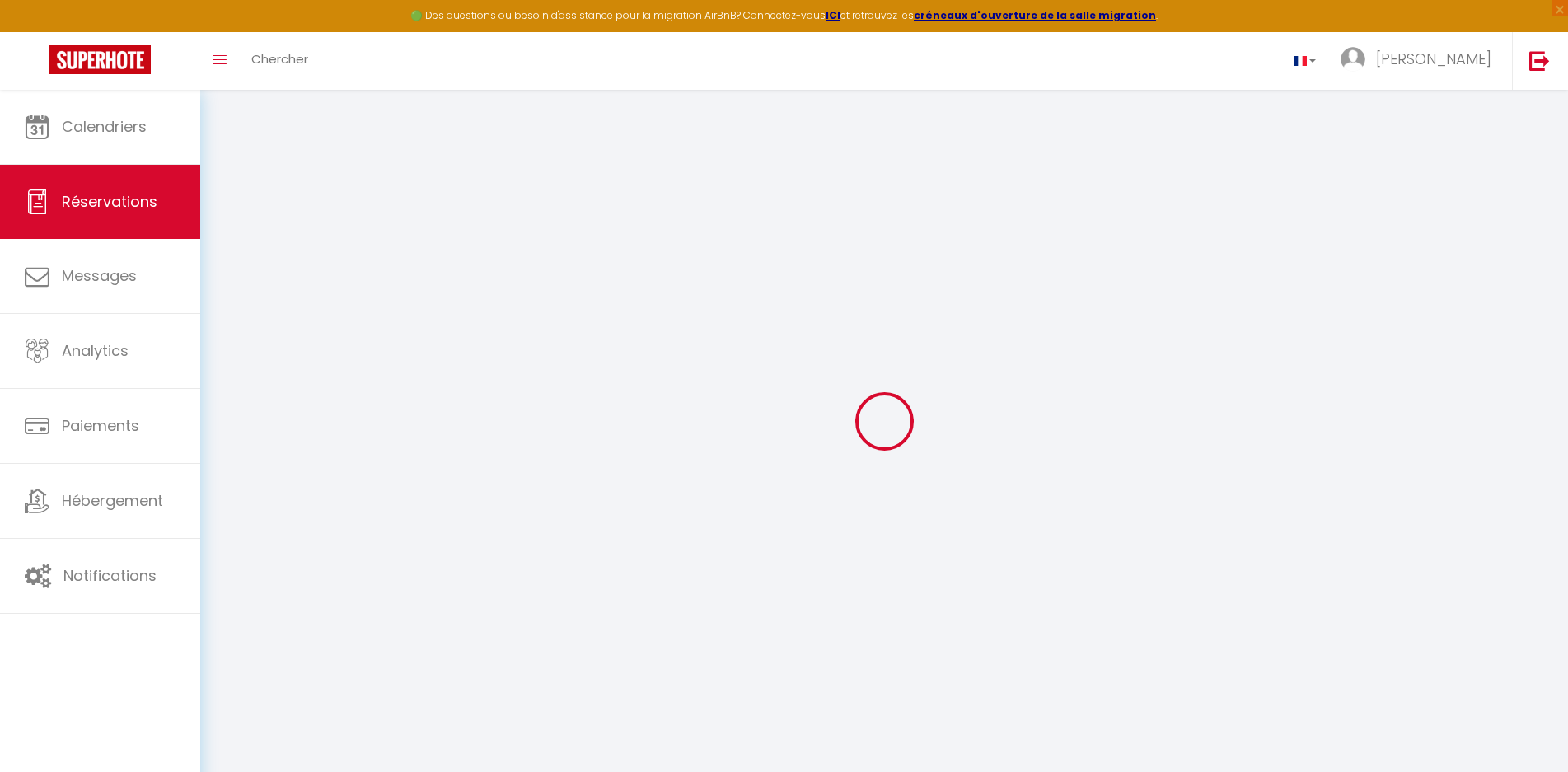
select select
checkbox input "false"
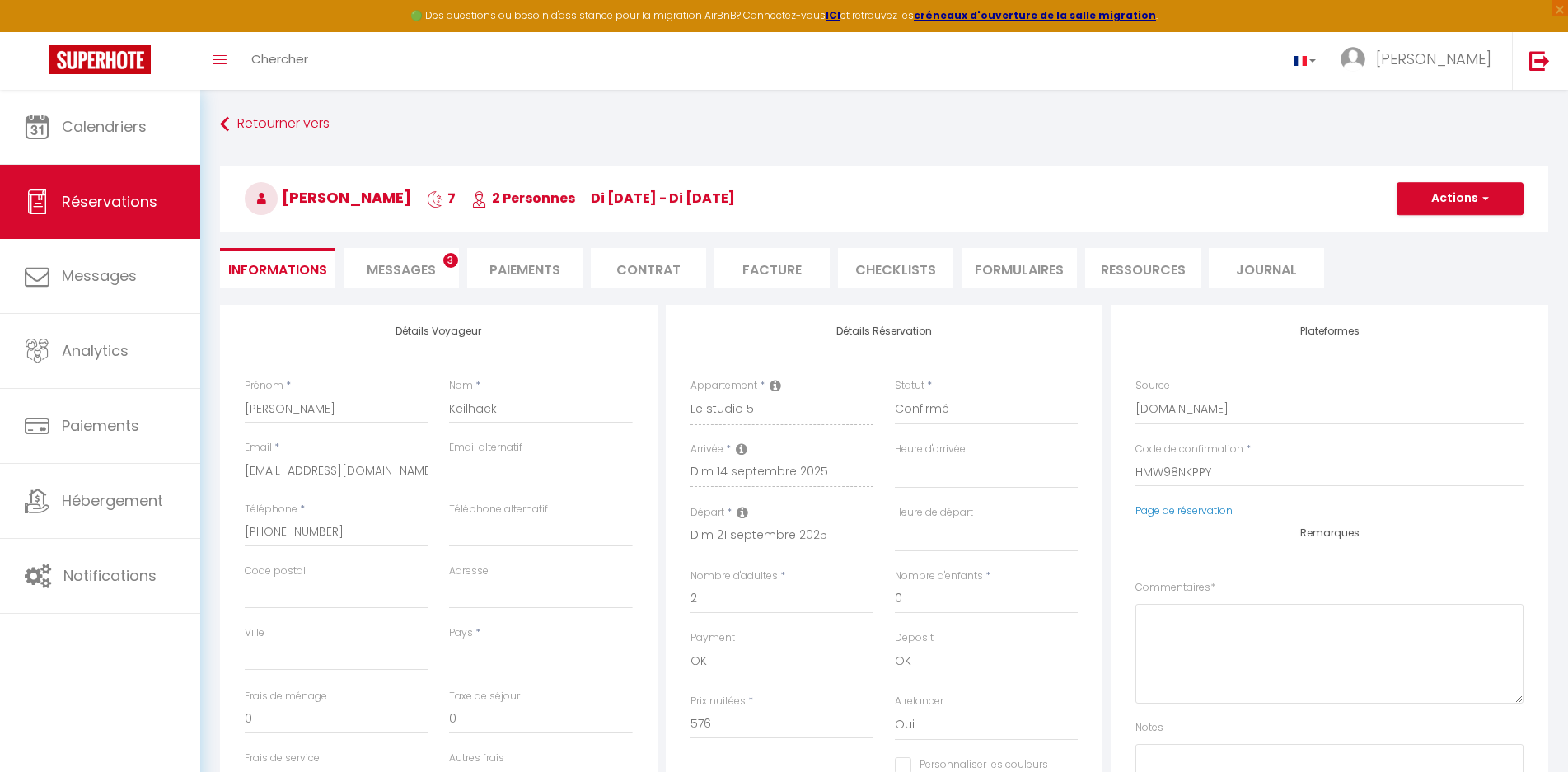
select select
checkbox input "false"
select select
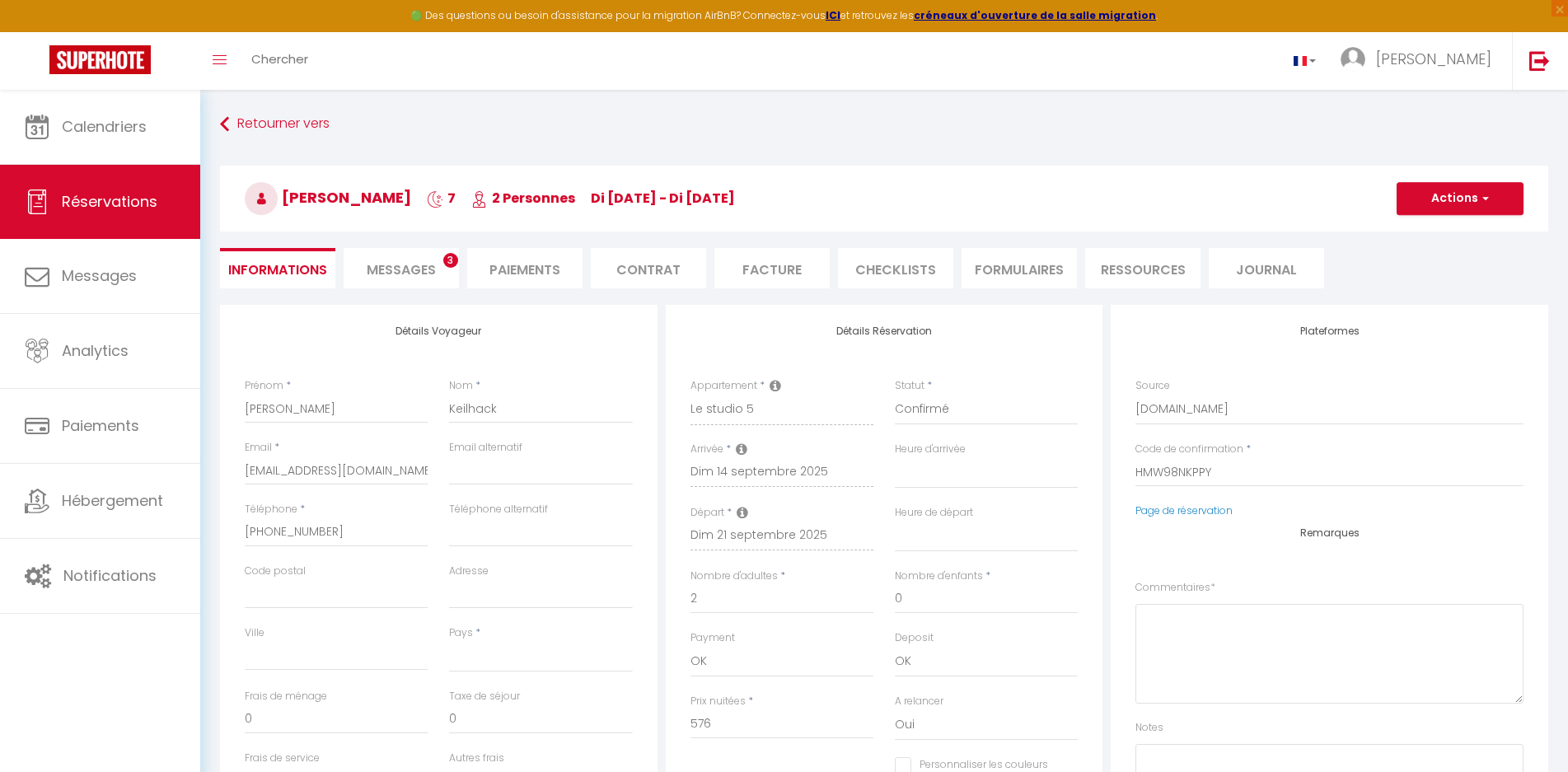
type input "24.89"
select select
checkbox input "false"
select select
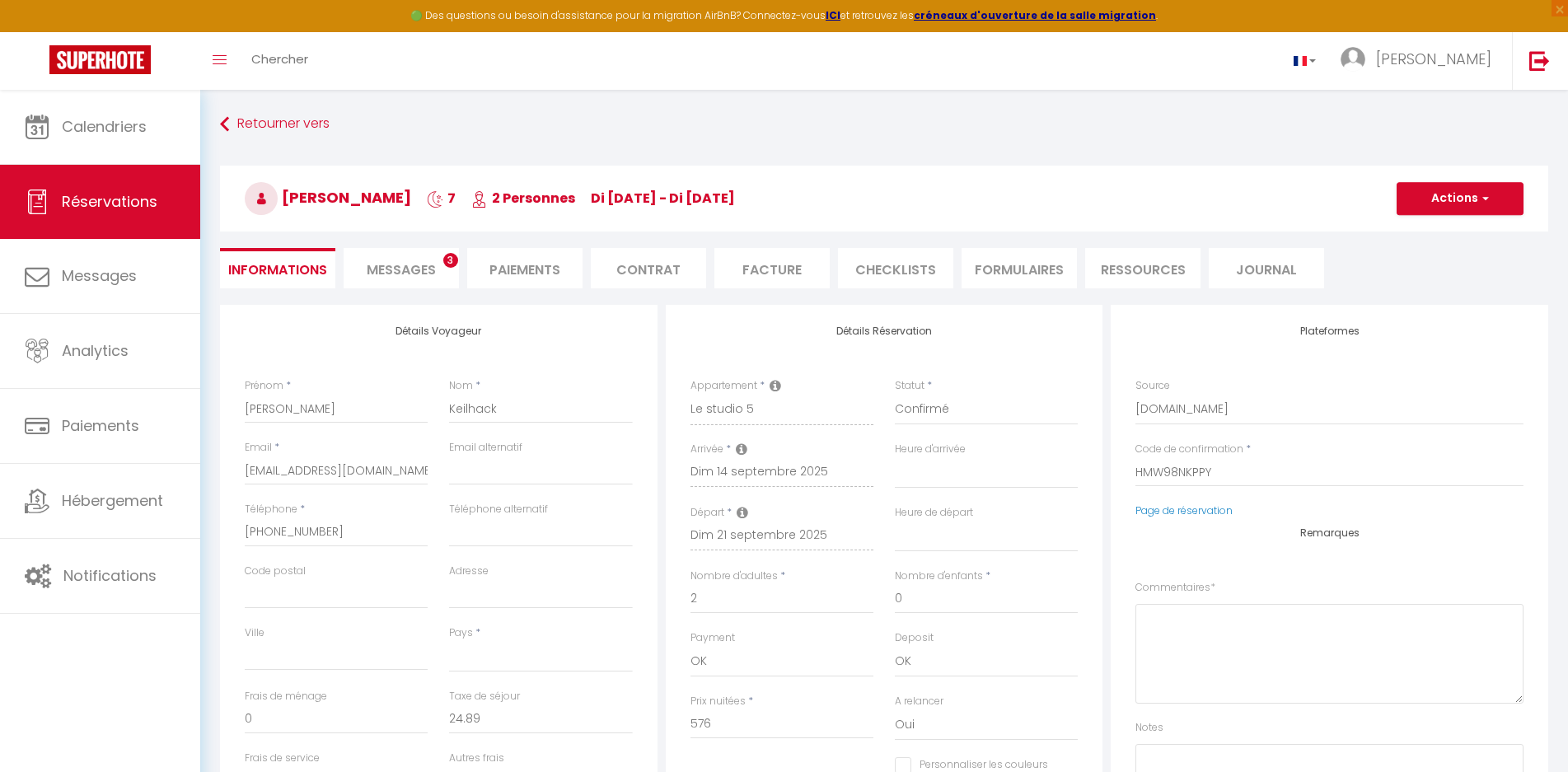
checkbox input "false"
select select
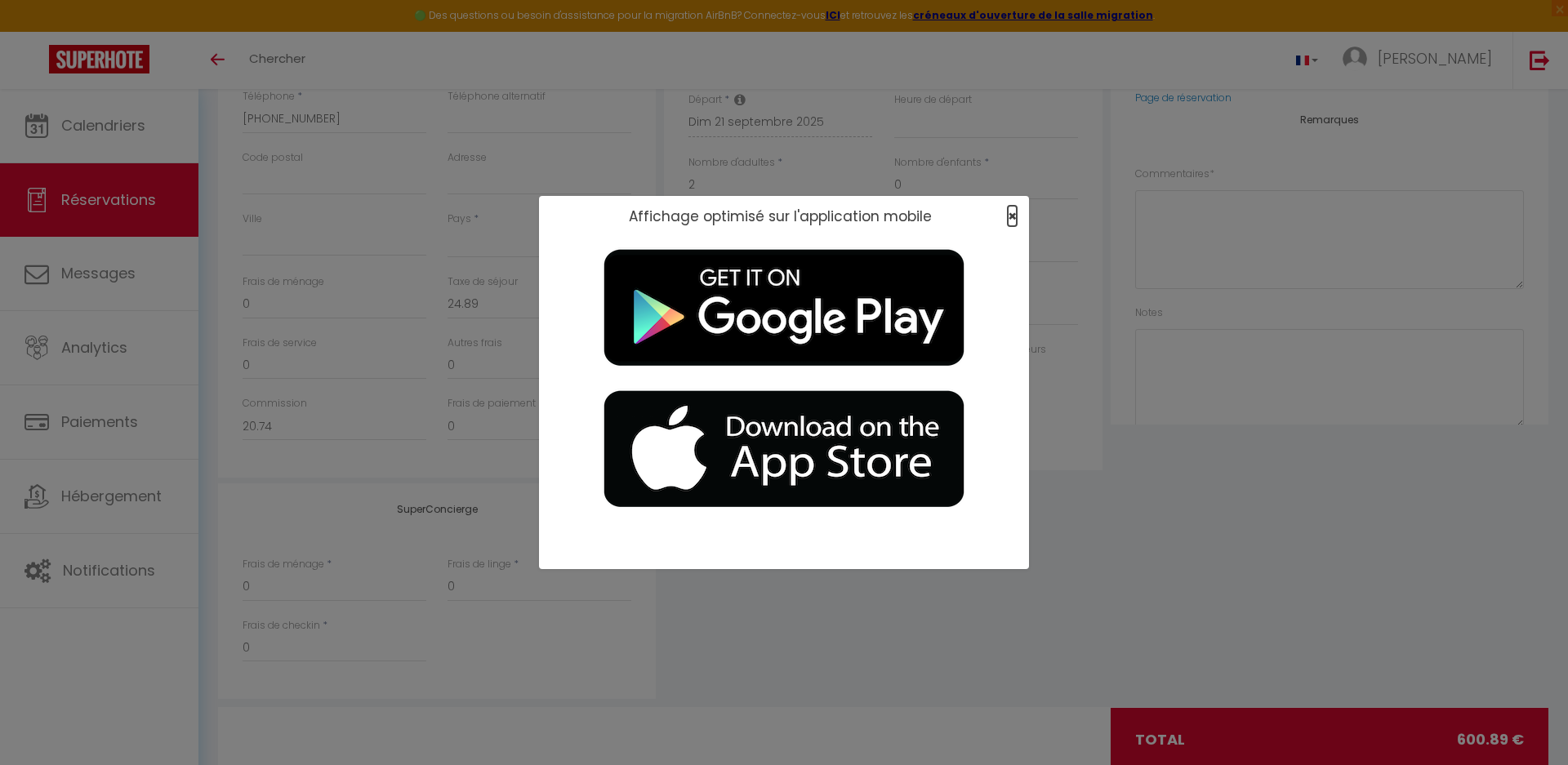
click at [1012, 212] on span "×" at bounding box center [1012, 216] width 9 height 20
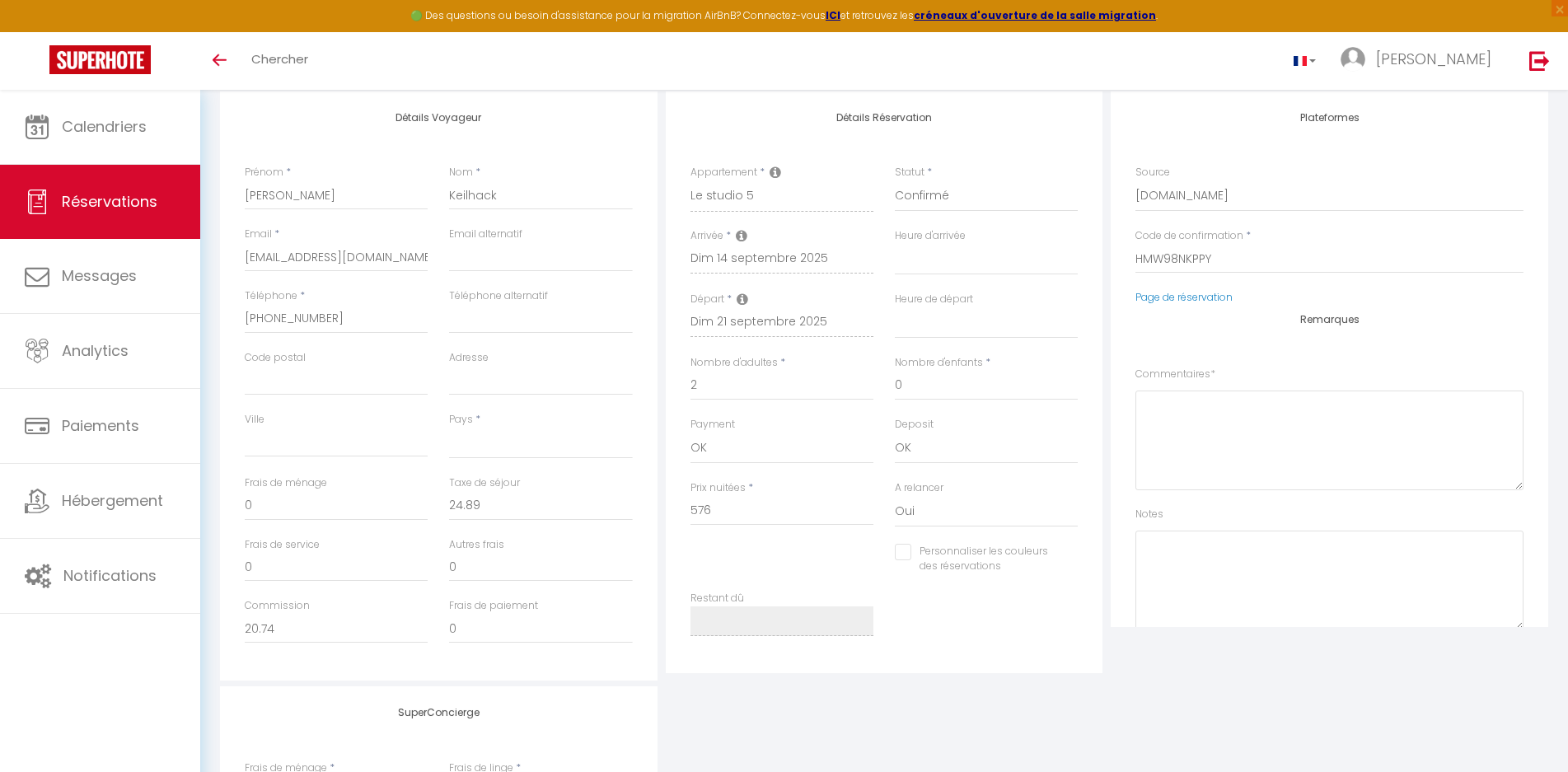
scroll to position [131, 0]
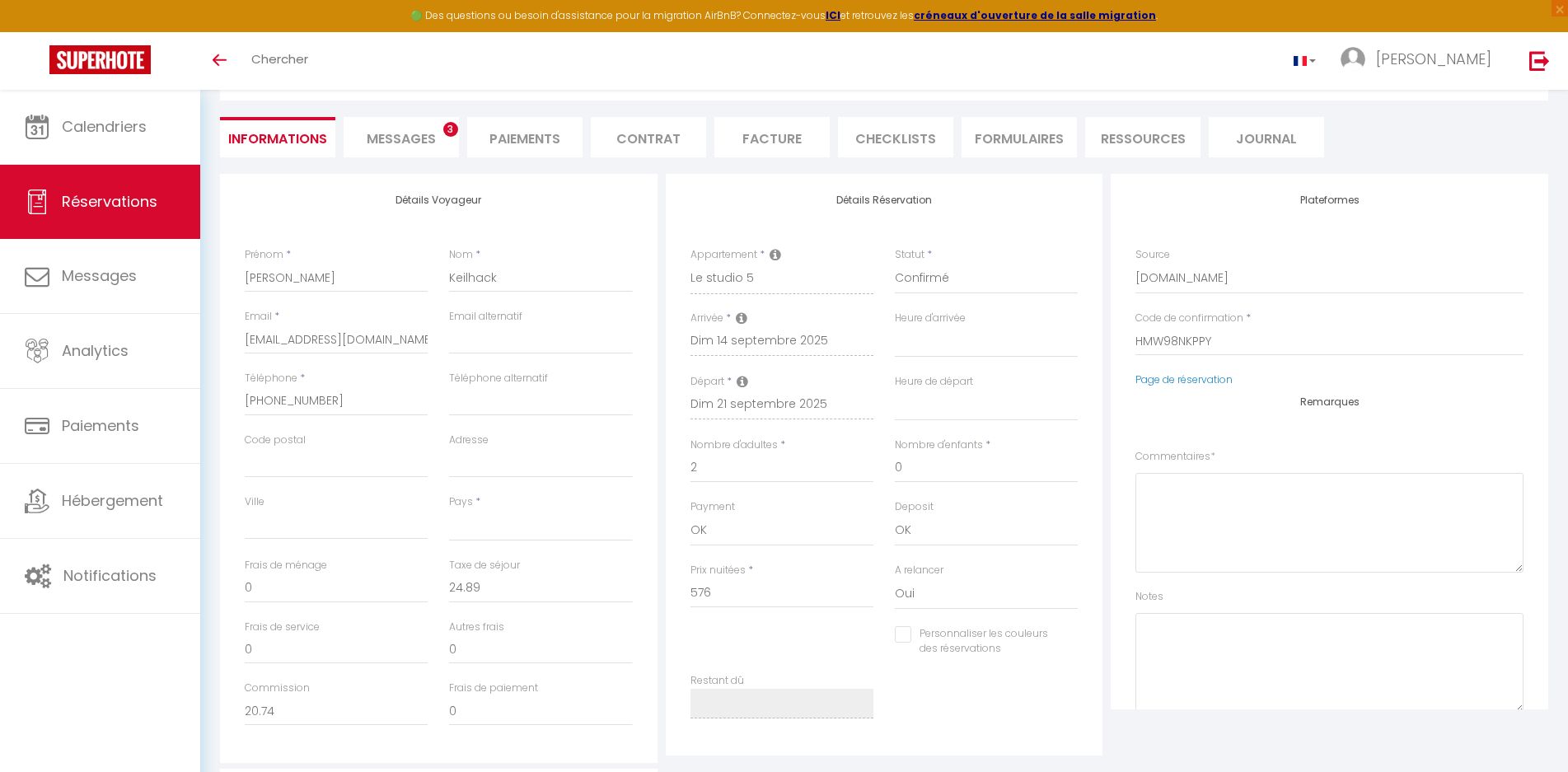
click at [411, 136] on span "Messages" at bounding box center [401, 138] width 69 height 19
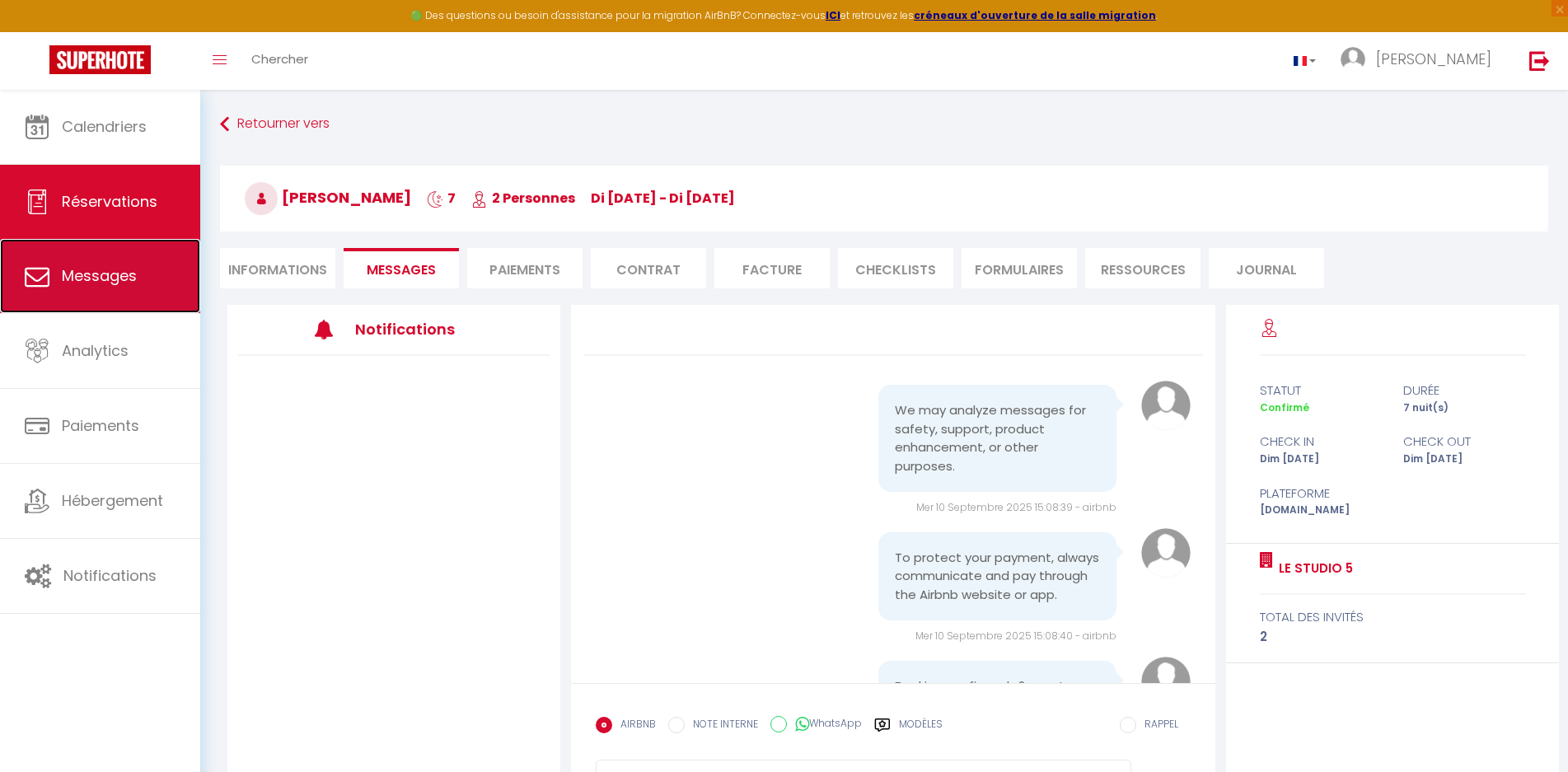
click at [121, 280] on span "Messages" at bounding box center [99, 275] width 75 height 21
select select "message"
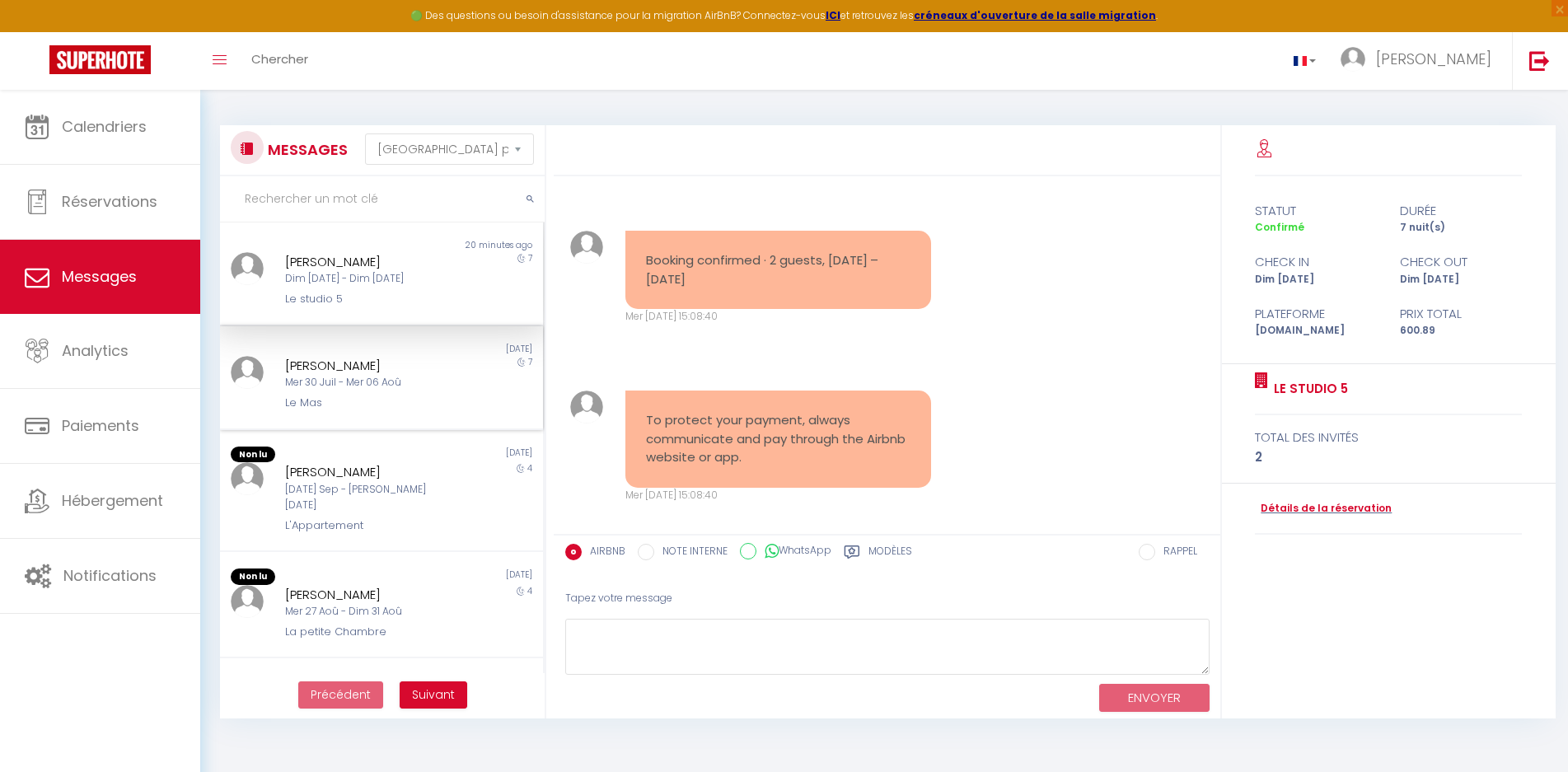
click at [336, 380] on div "Mer 30 Juil - Mer 06 Aoû" at bounding box center [369, 382] width 168 height 15
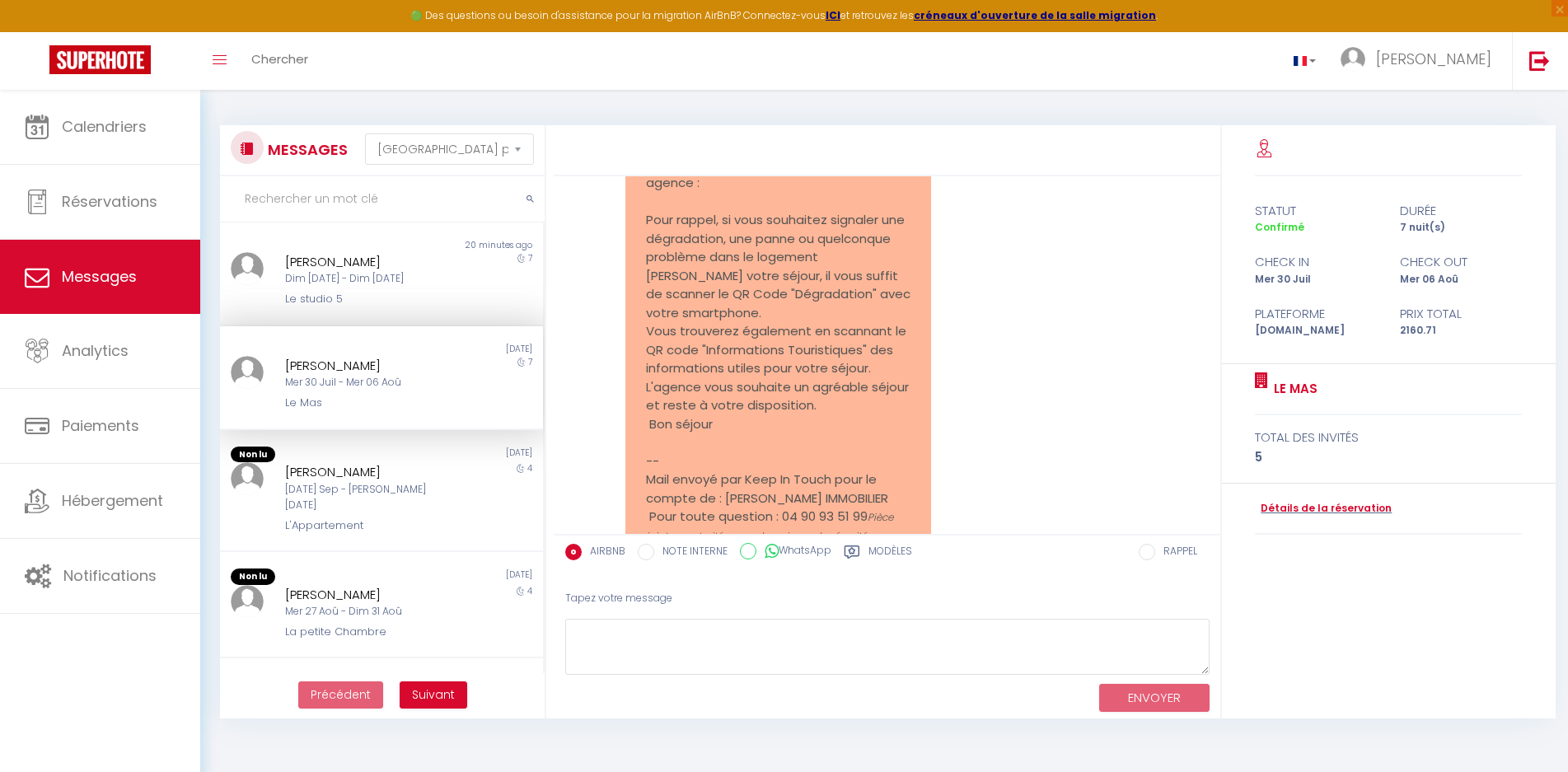
scroll to position [2914, 0]
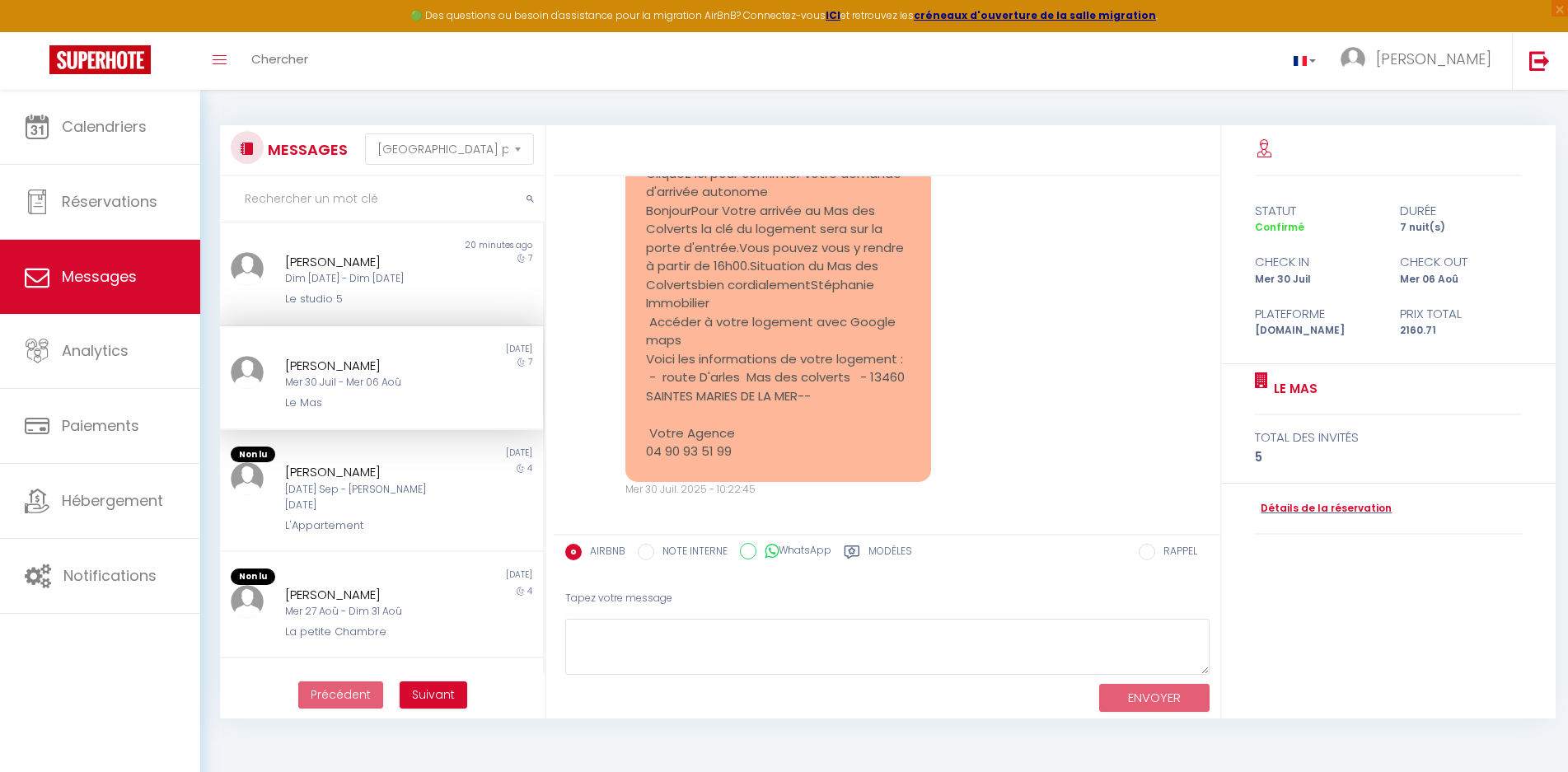
click at [643, 333] on div "clé de la maison sous le pot jaune Cliquez ici pour confirmer votre demande d'a…" at bounding box center [778, 303] width 305 height 357
click at [334, 268] on div "[PERSON_NAME]" at bounding box center [369, 262] width 168 height 20
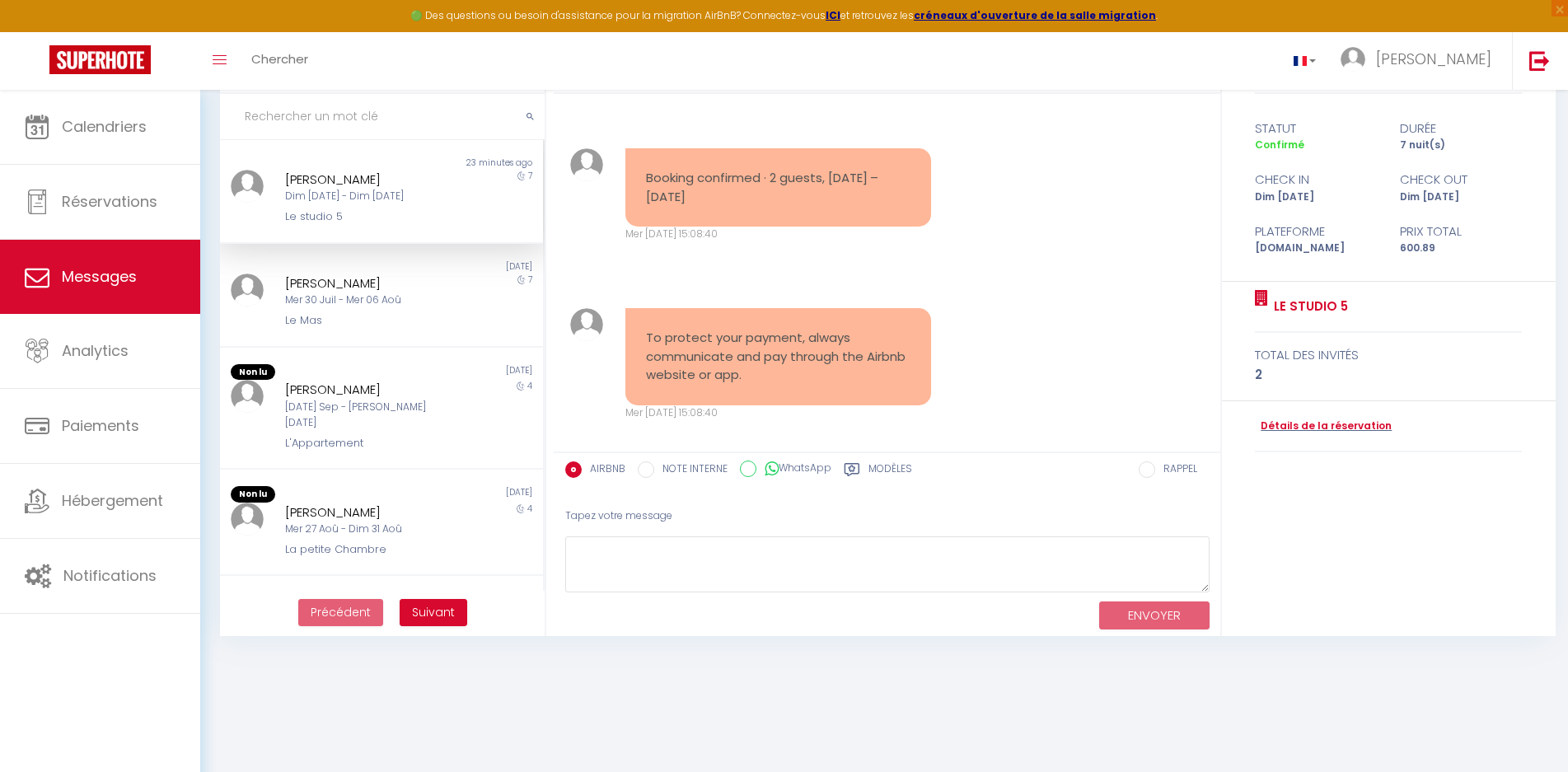
scroll to position [90, 0]
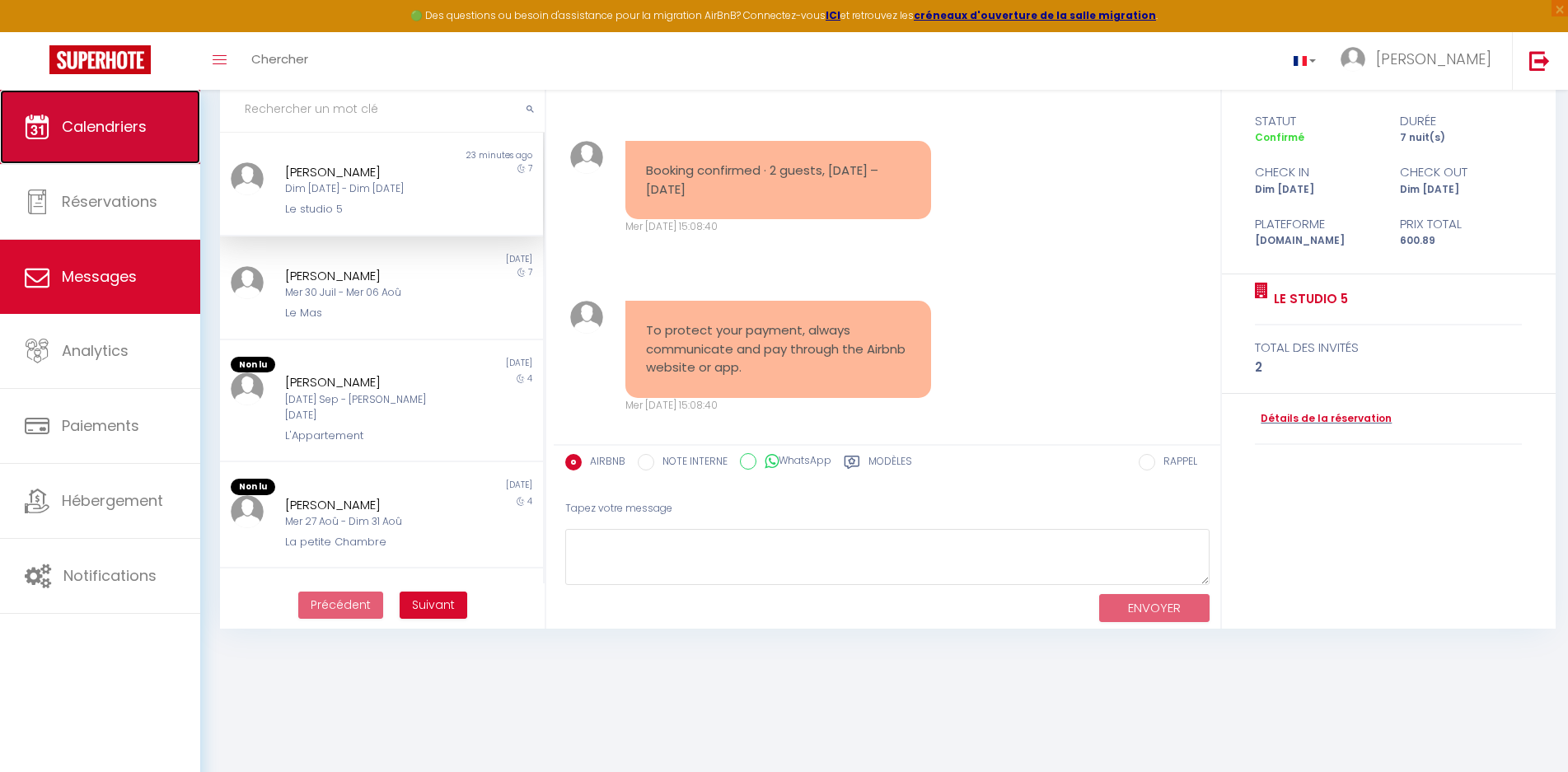
click at [96, 124] on span "Calendriers" at bounding box center [104, 127] width 85 height 21
